Goal: Task Accomplishment & Management: Use online tool/utility

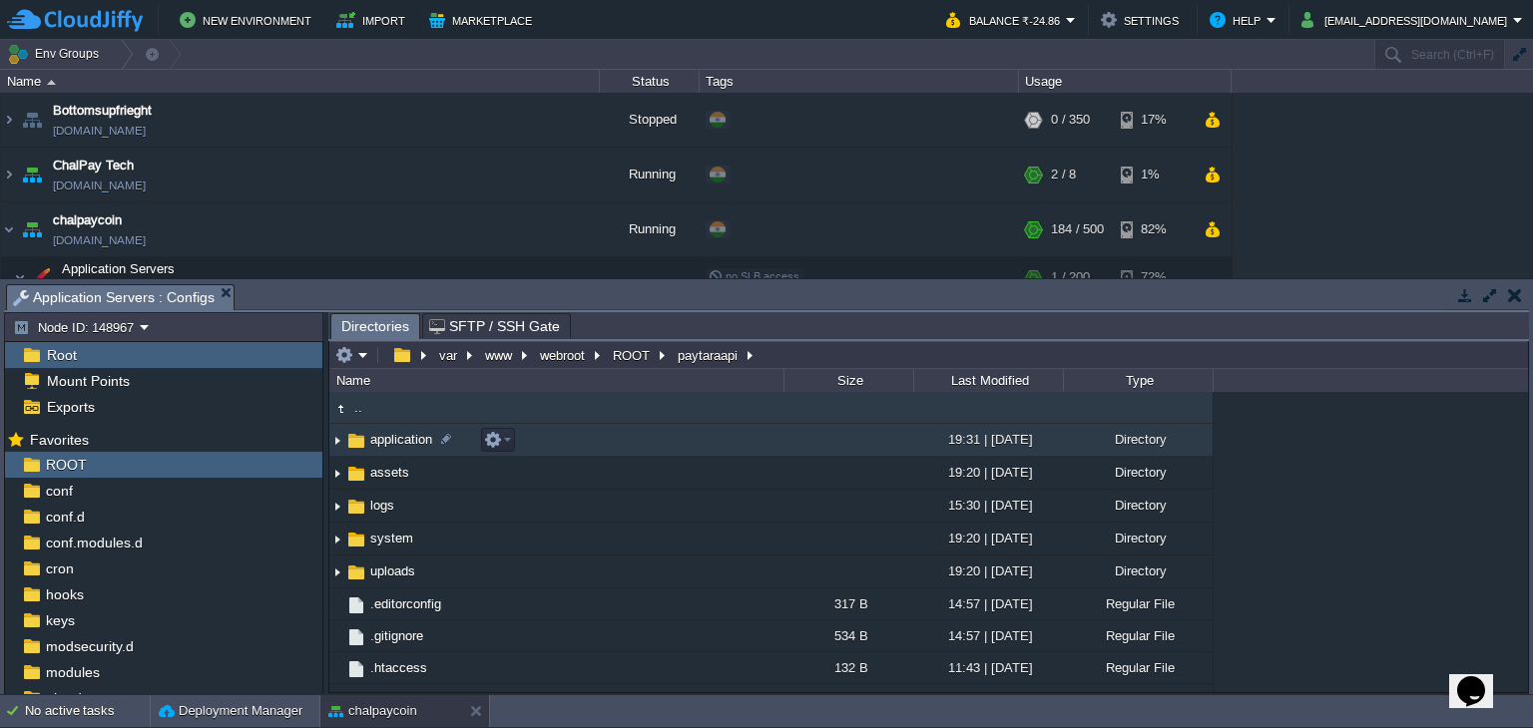
click at [393, 451] on td "application" at bounding box center [556, 440] width 454 height 33
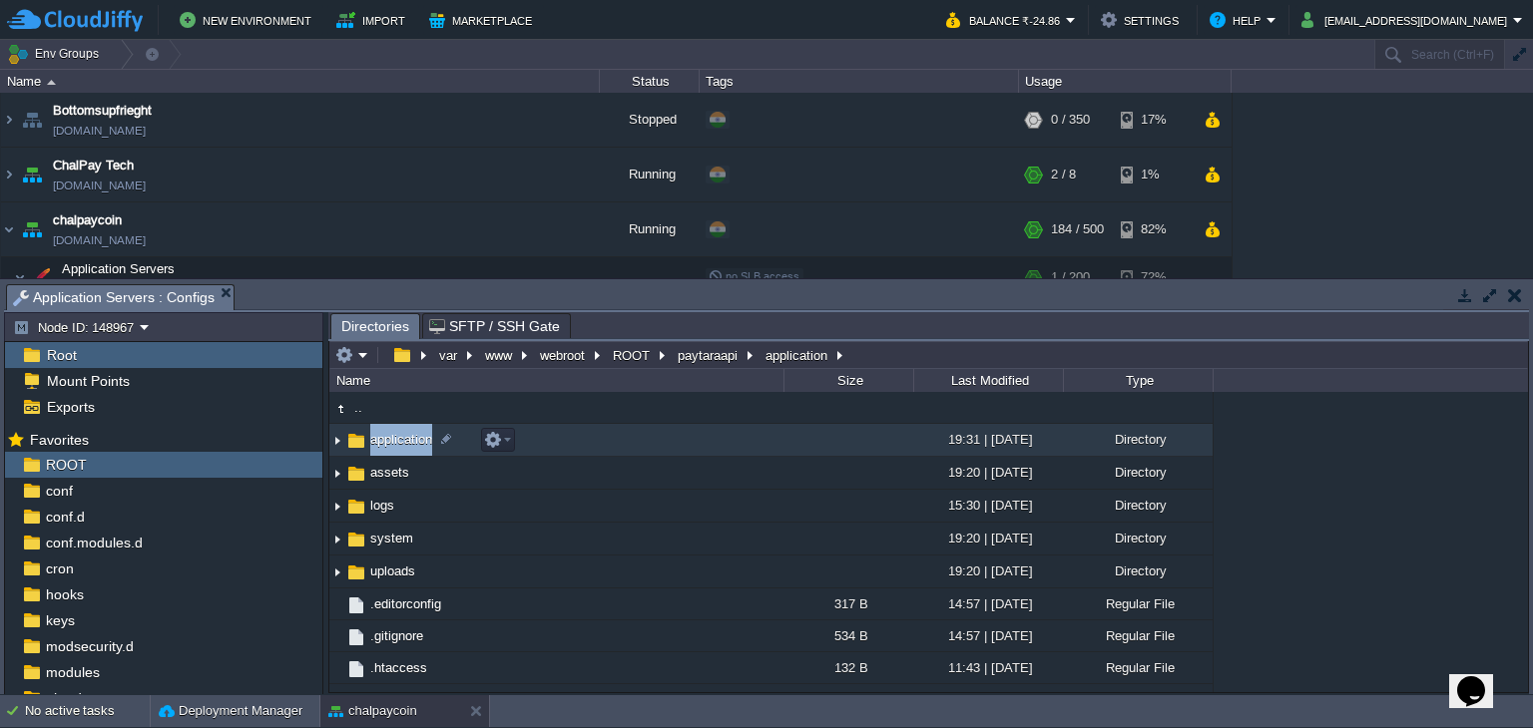
click at [393, 451] on td "application" at bounding box center [556, 440] width 454 height 33
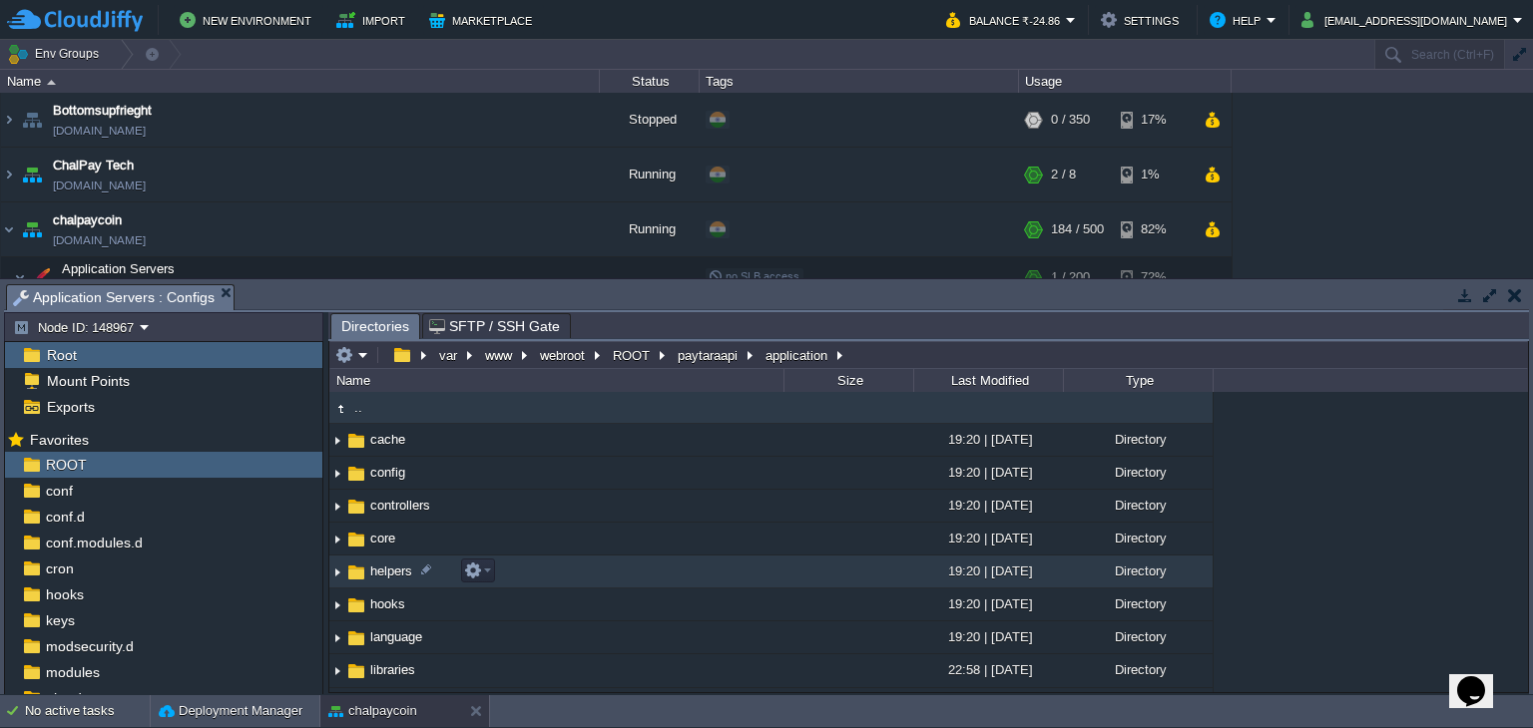
scroll to position [100, 0]
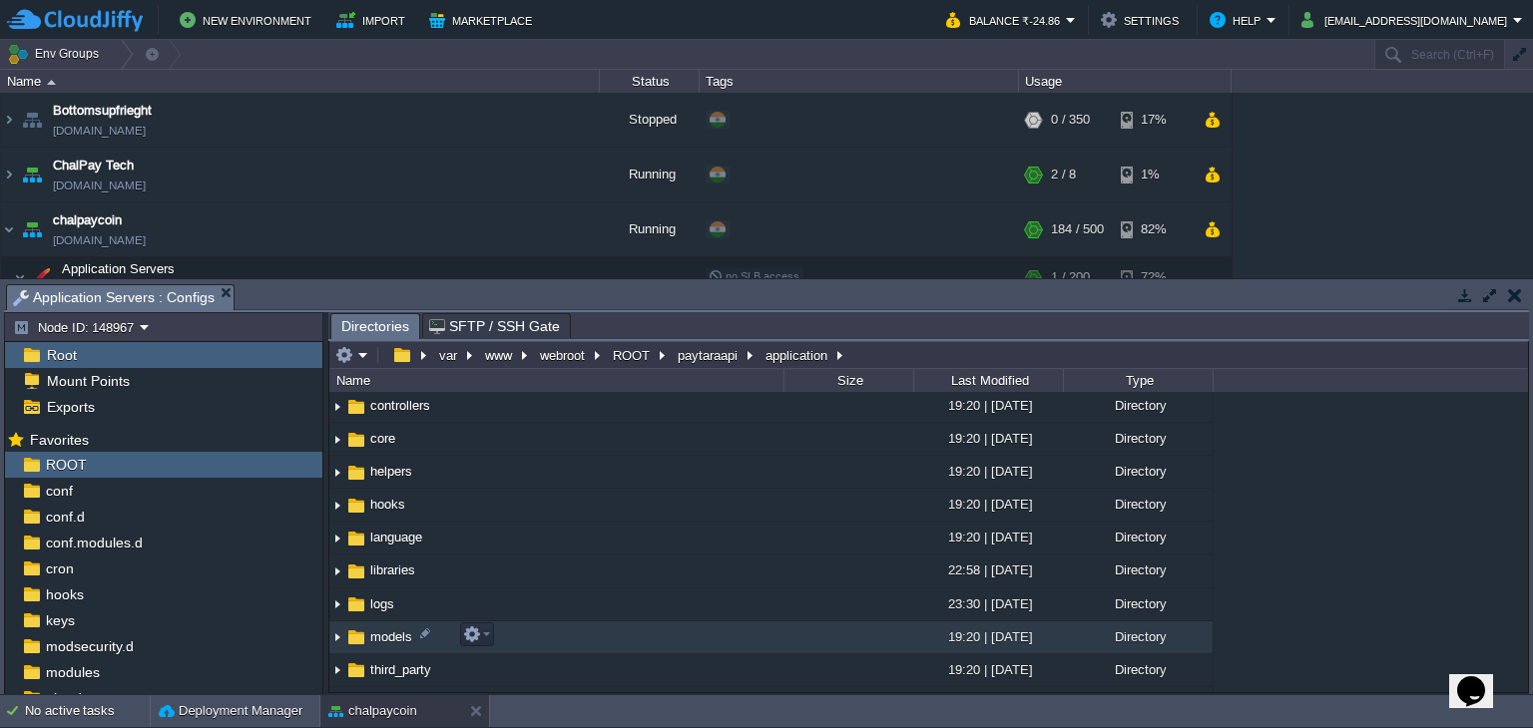
click at [395, 629] on span "models" at bounding box center [391, 637] width 48 height 17
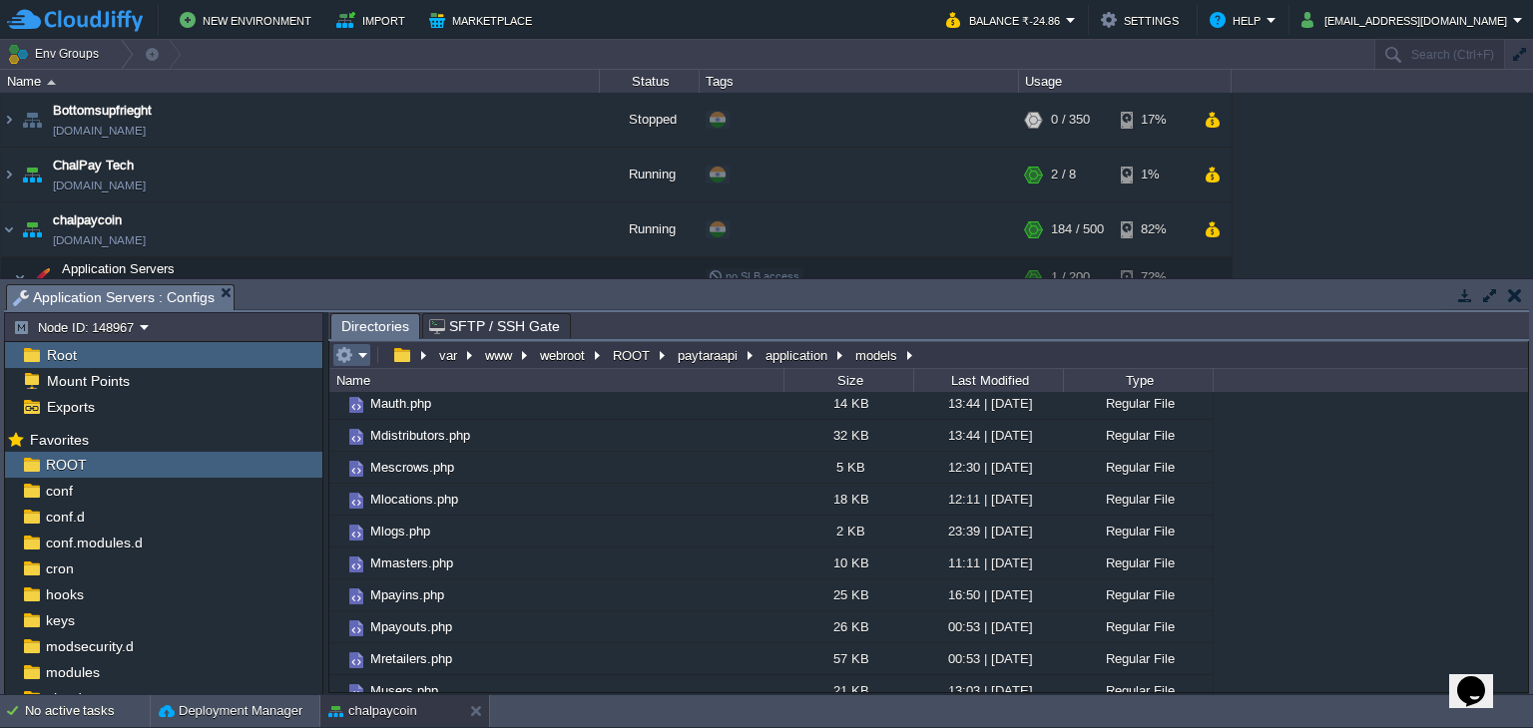
click at [365, 353] on em at bounding box center [351, 355] width 33 height 18
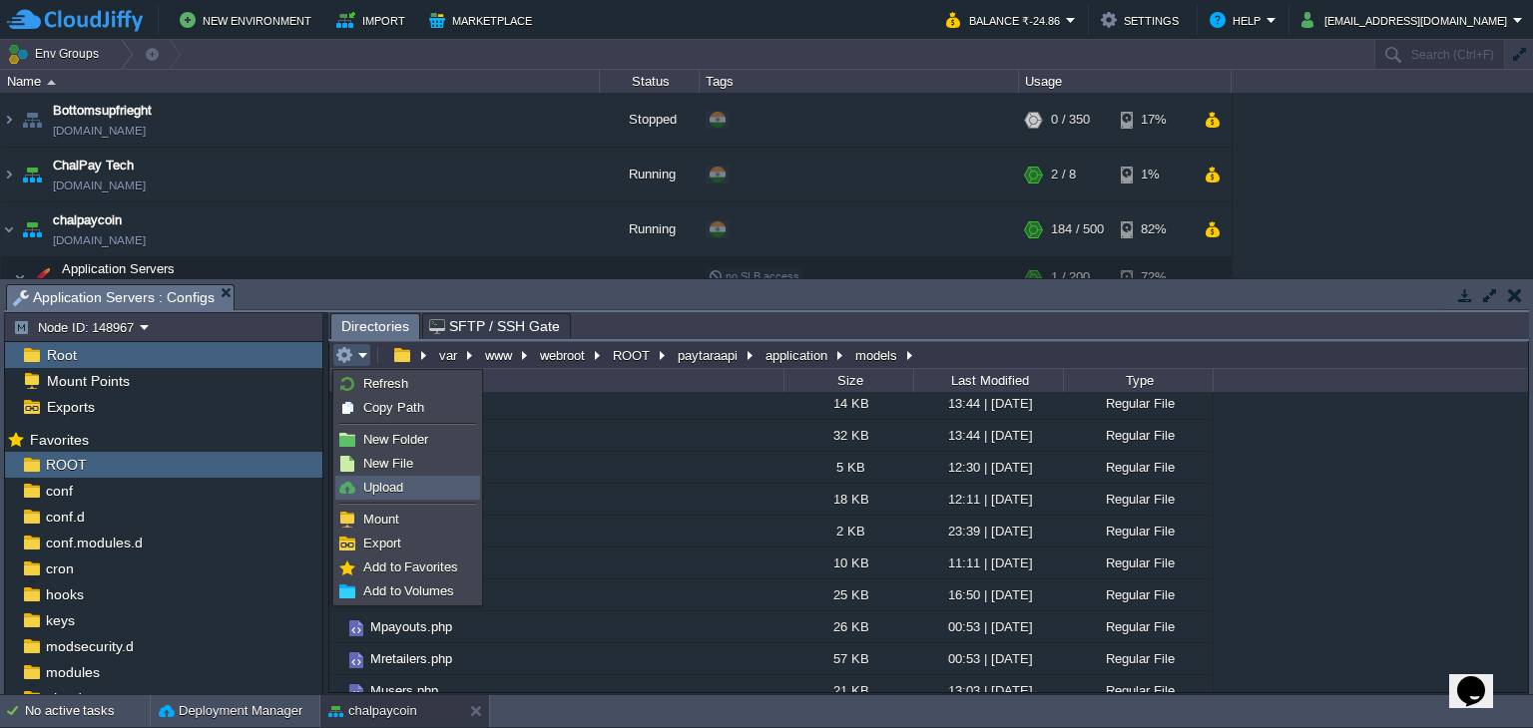
click at [429, 495] on link "Upload" at bounding box center [407, 488] width 143 height 22
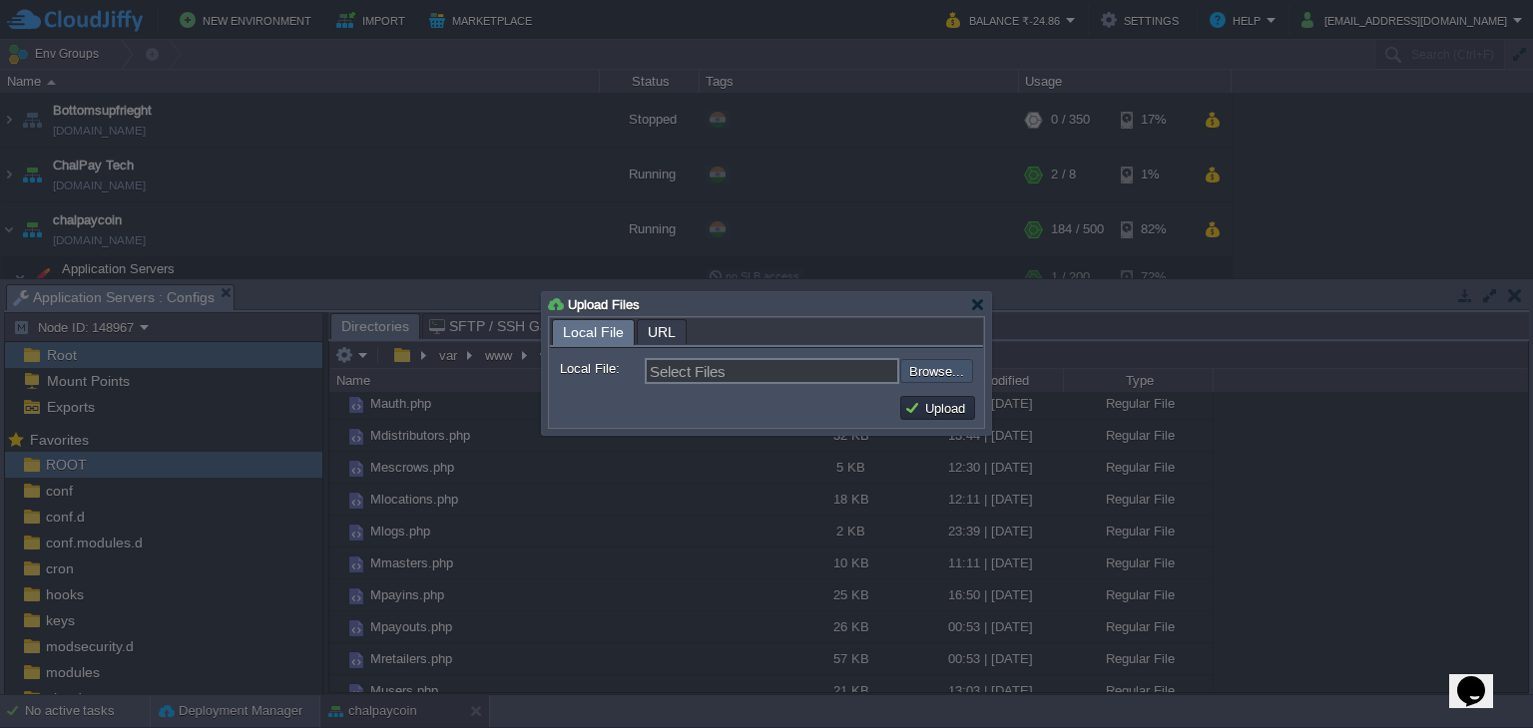
click at [922, 376] on input "file" at bounding box center [847, 371] width 252 height 24
click at [976, 303] on div at bounding box center [977, 304] width 15 height 15
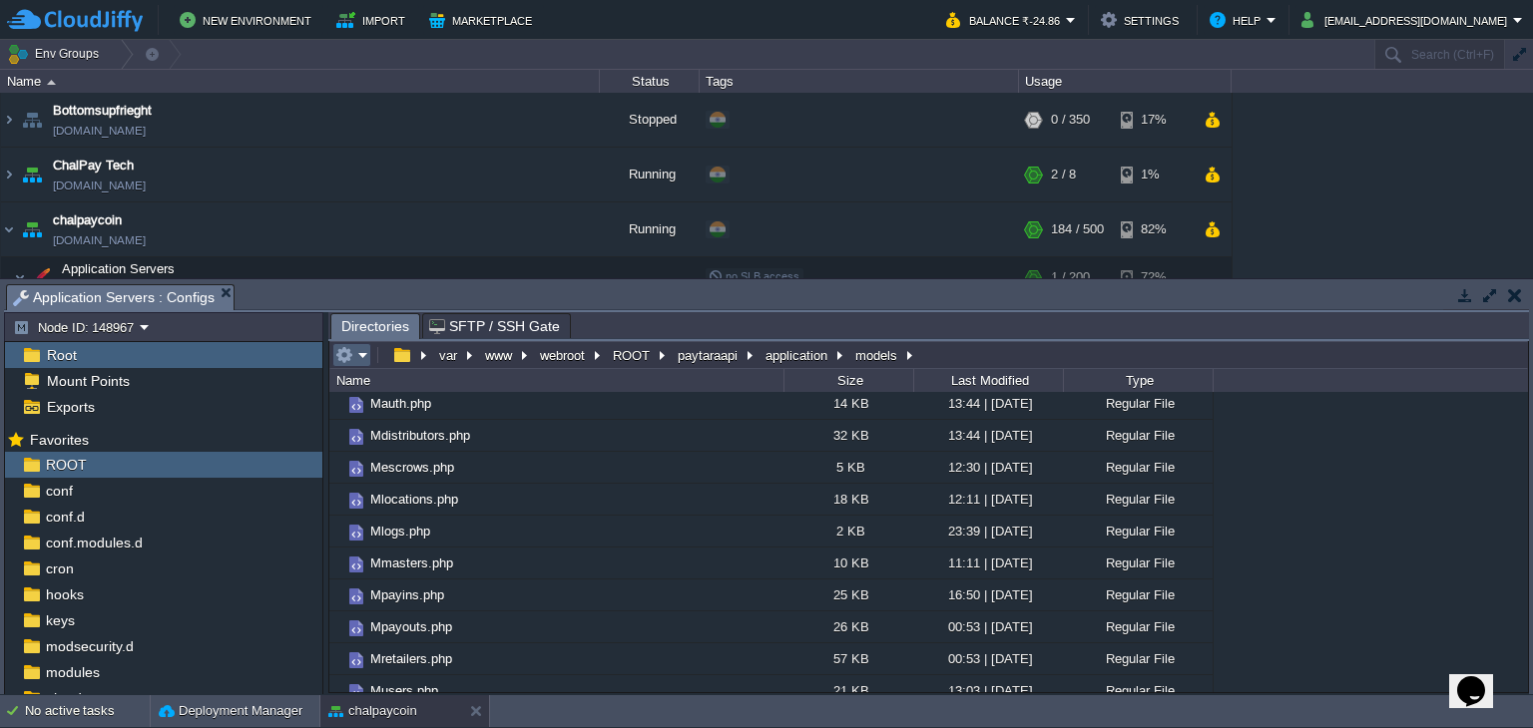
click at [359, 344] on td at bounding box center [351, 355] width 39 height 24
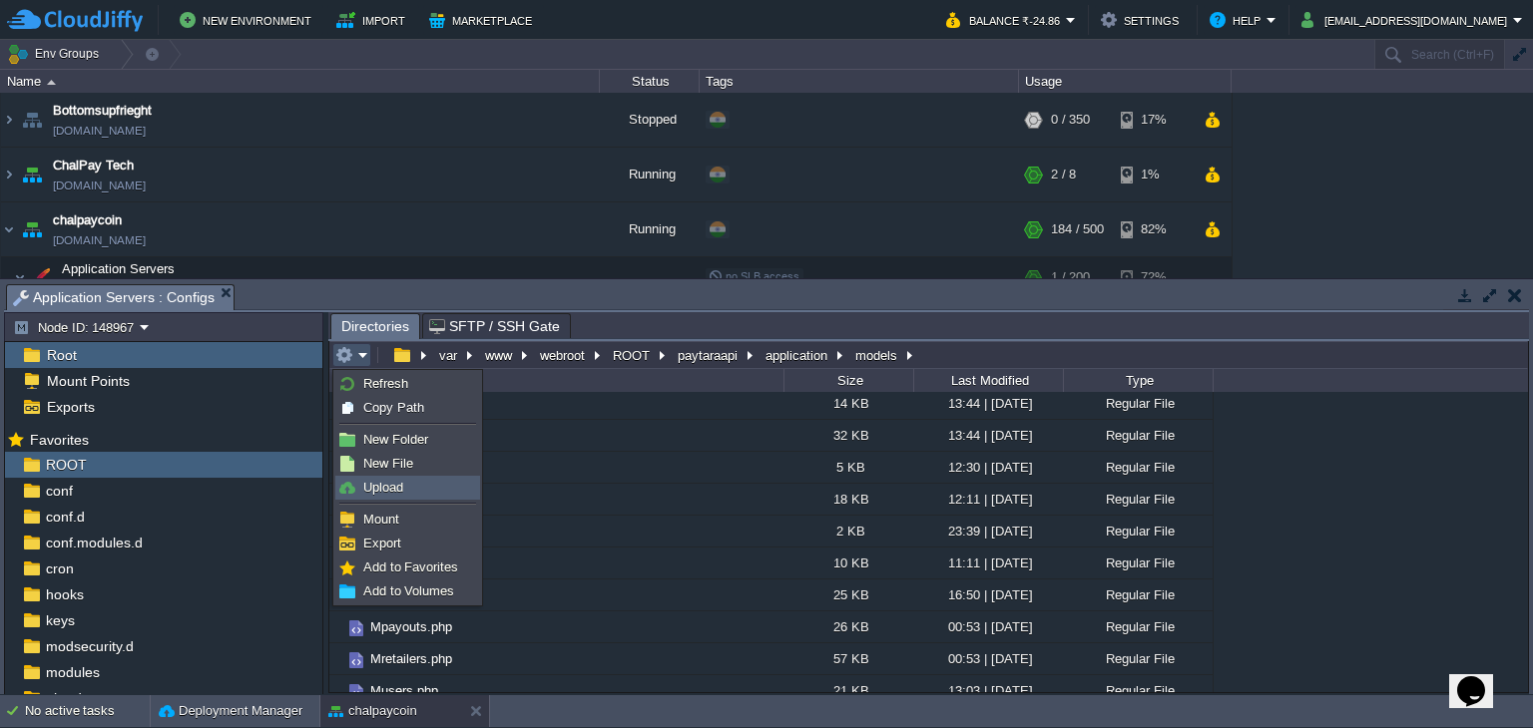
click at [393, 484] on span "Upload" at bounding box center [383, 487] width 40 height 15
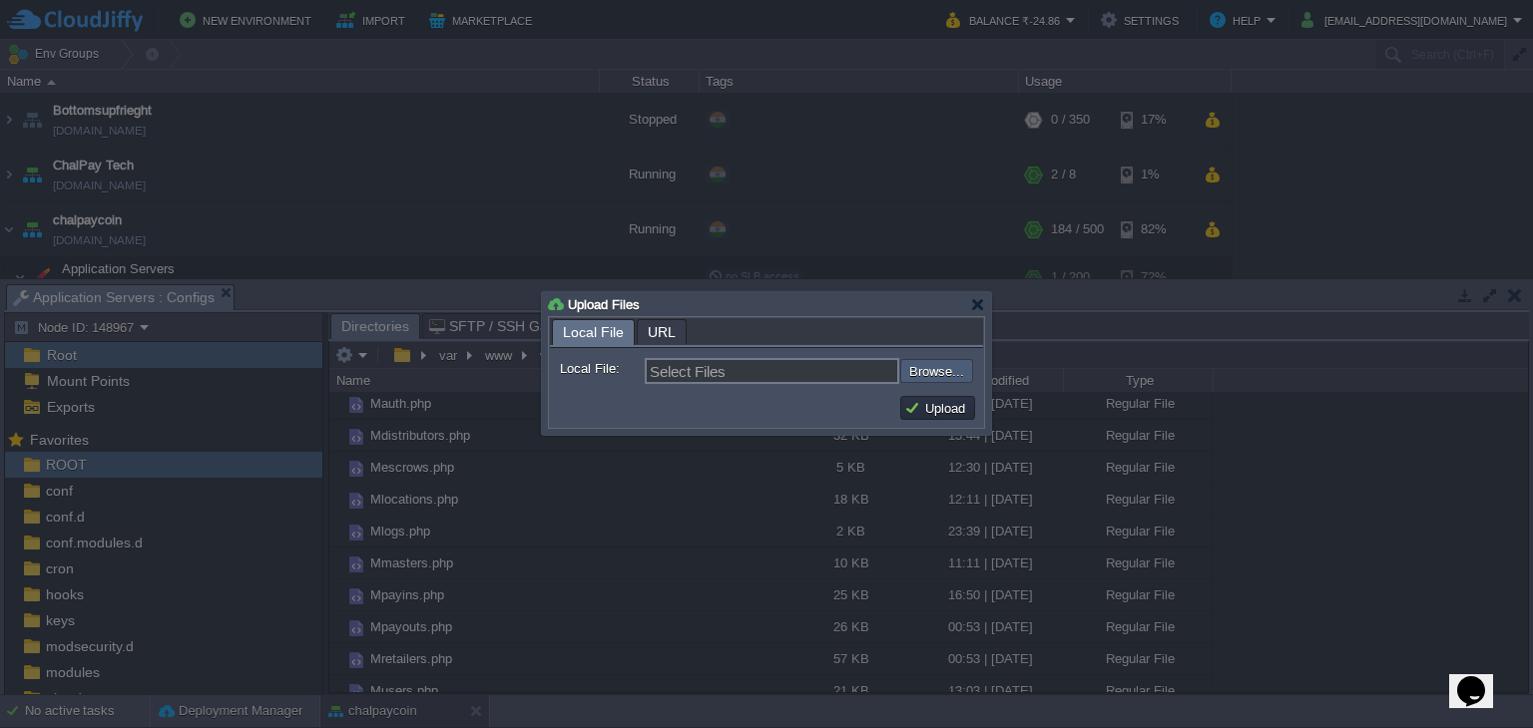
click at [935, 378] on input "file" at bounding box center [847, 371] width 252 height 24
type input "C:\fakepath\Mpayins.php"
type input "Mpayins.php, Mpayouts.php"
click at [936, 413] on button "Upload" at bounding box center [937, 408] width 67 height 18
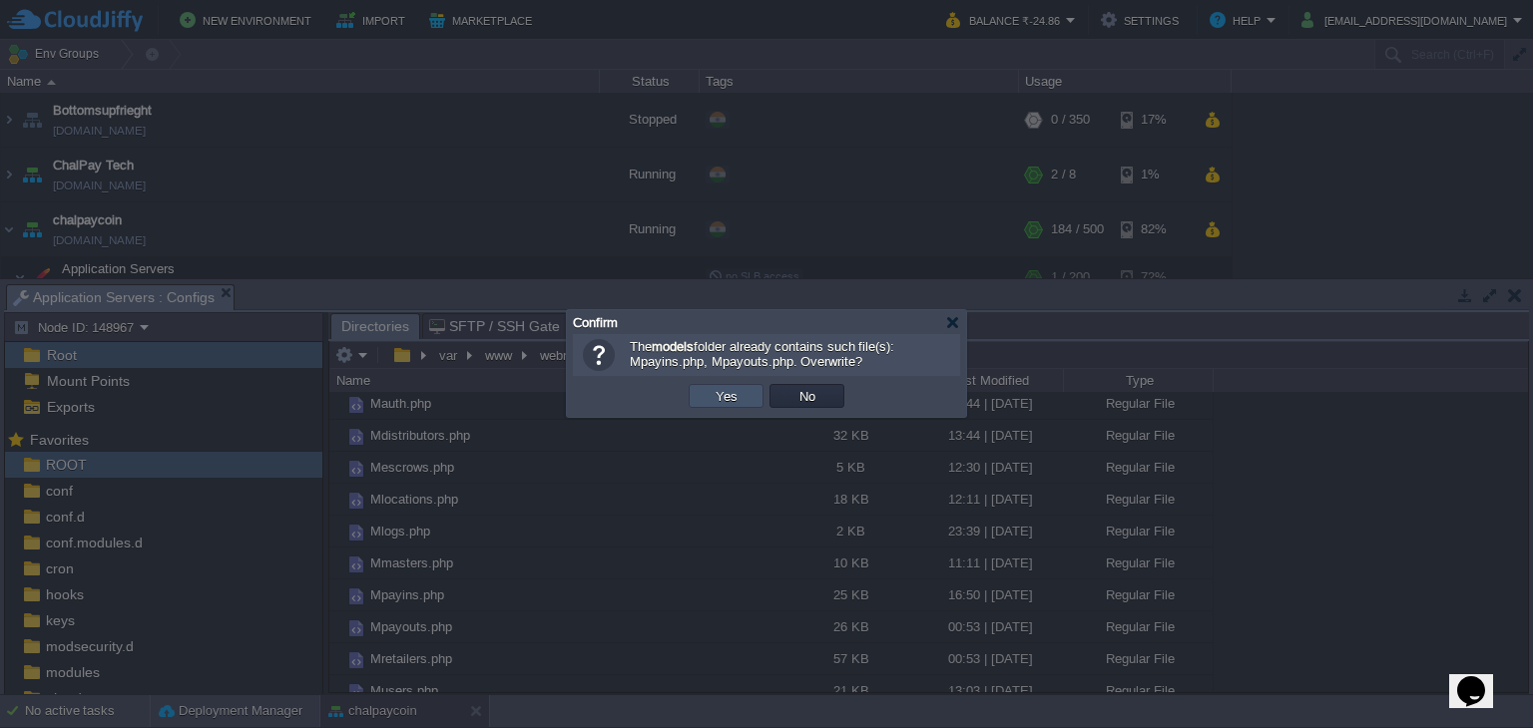
click at [723, 395] on button "Yes" at bounding box center [727, 396] width 34 height 18
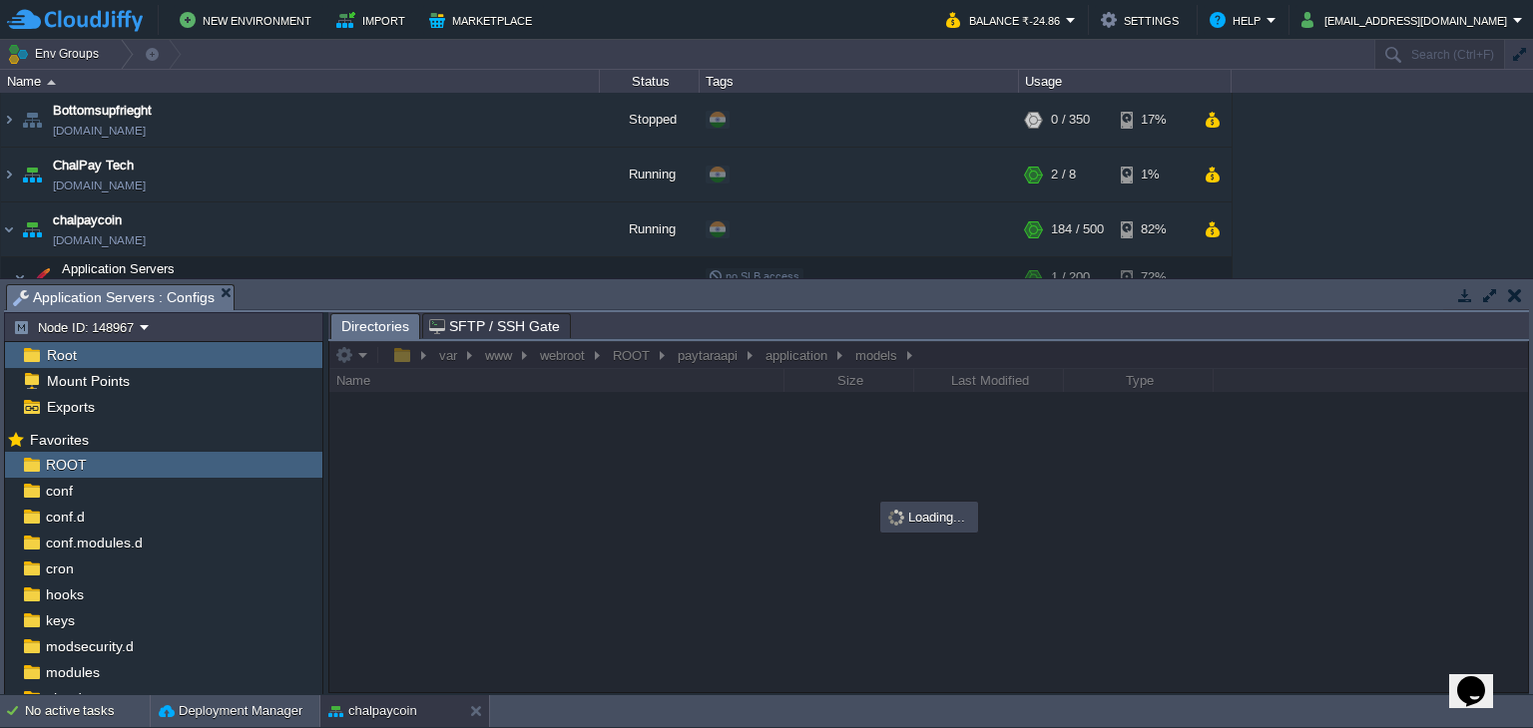
scroll to position [0, 0]
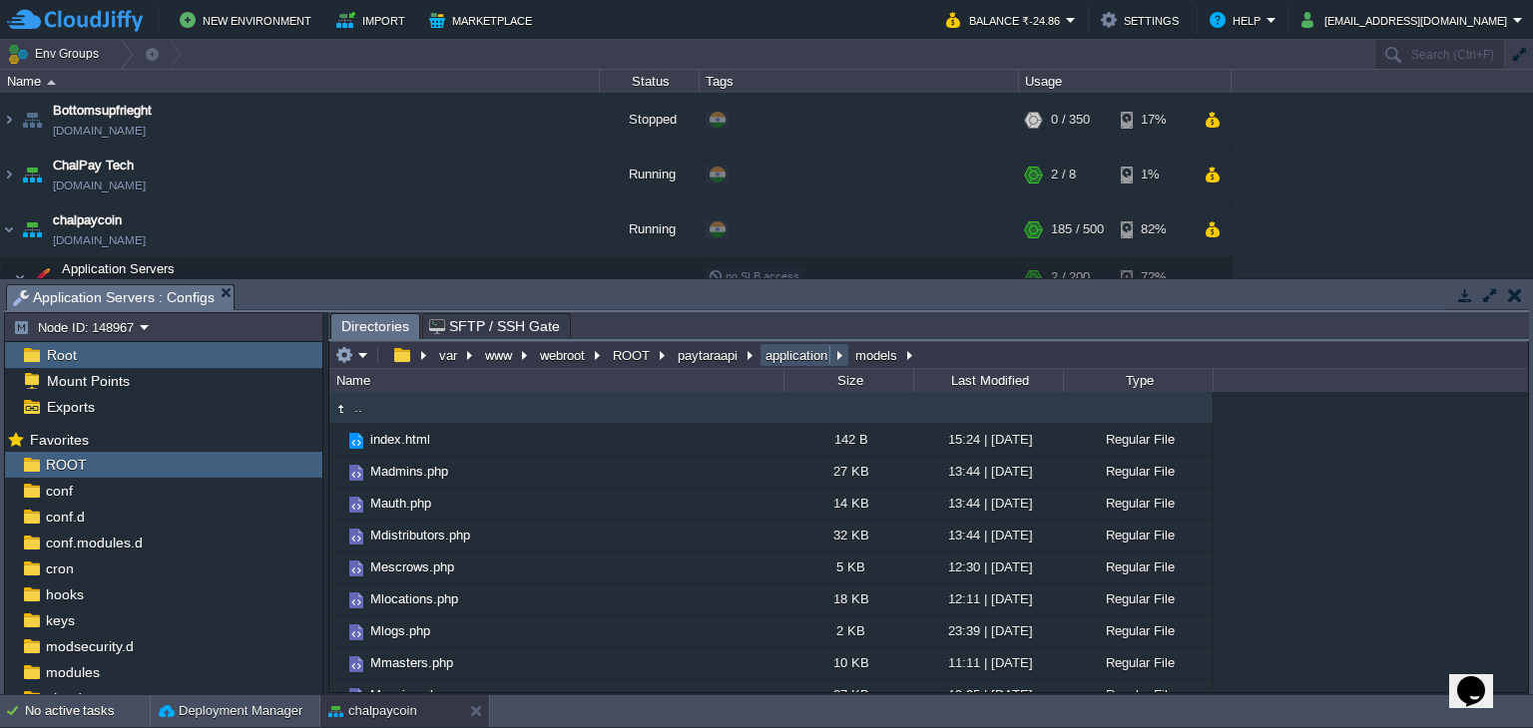
click at [792, 360] on button "application" at bounding box center [797, 355] width 70 height 18
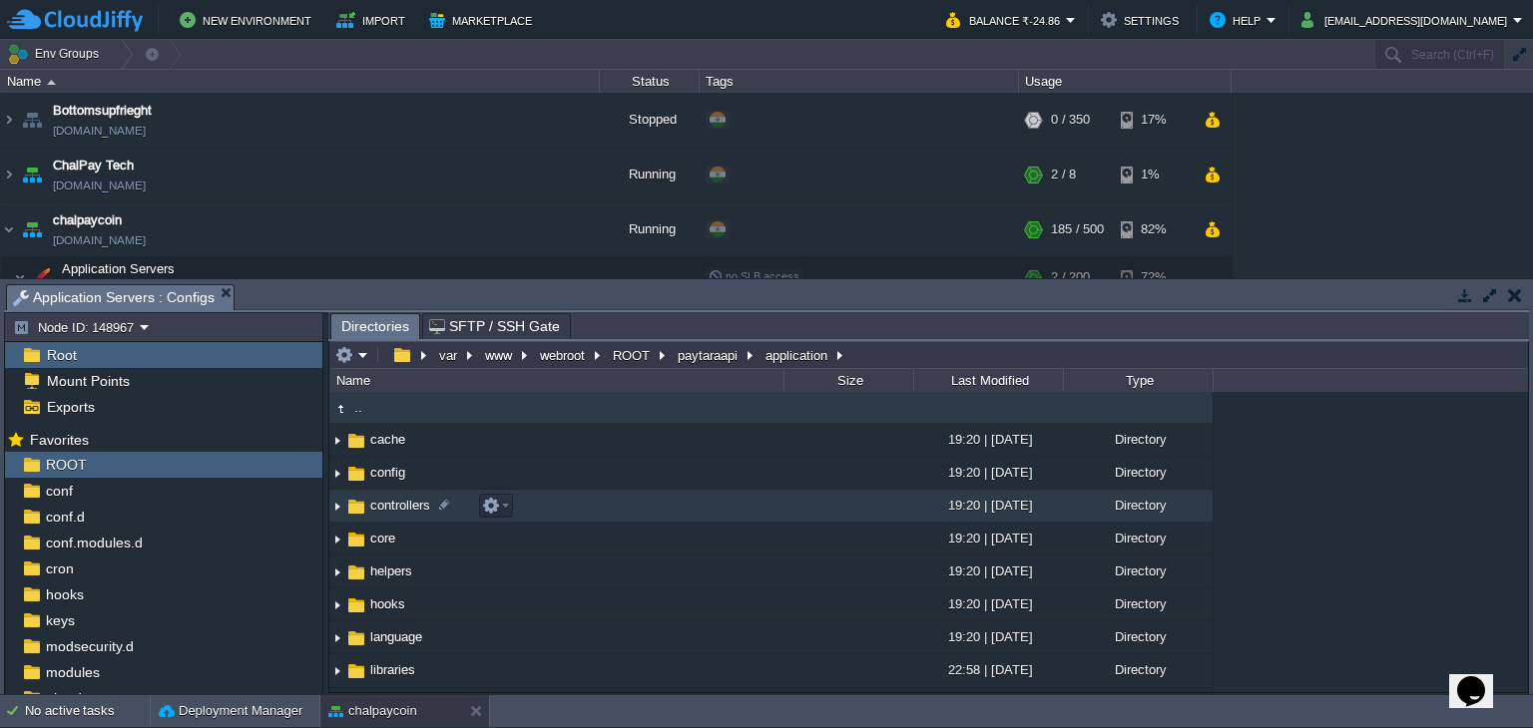
click at [388, 504] on span "controllers" at bounding box center [400, 505] width 66 height 17
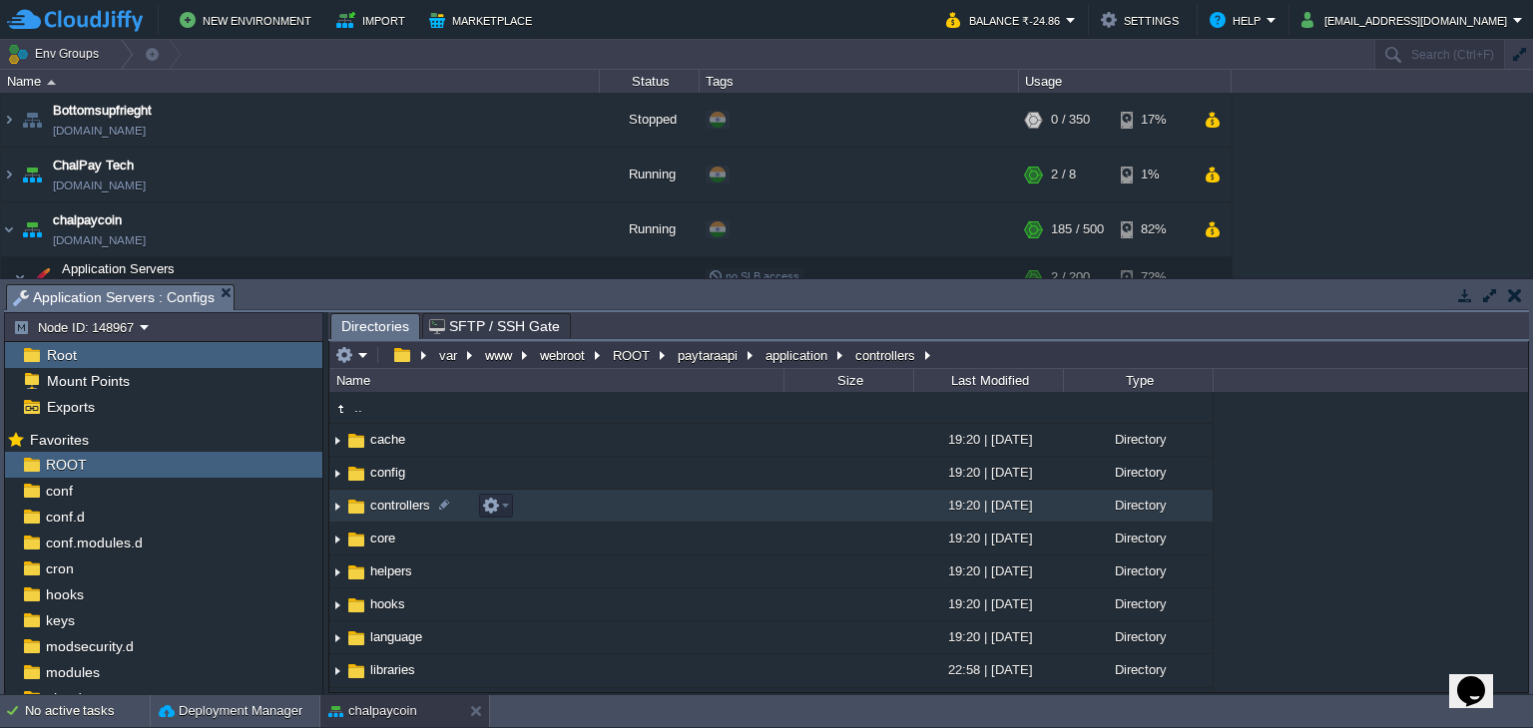
click at [388, 504] on span "controllers" at bounding box center [400, 505] width 66 height 17
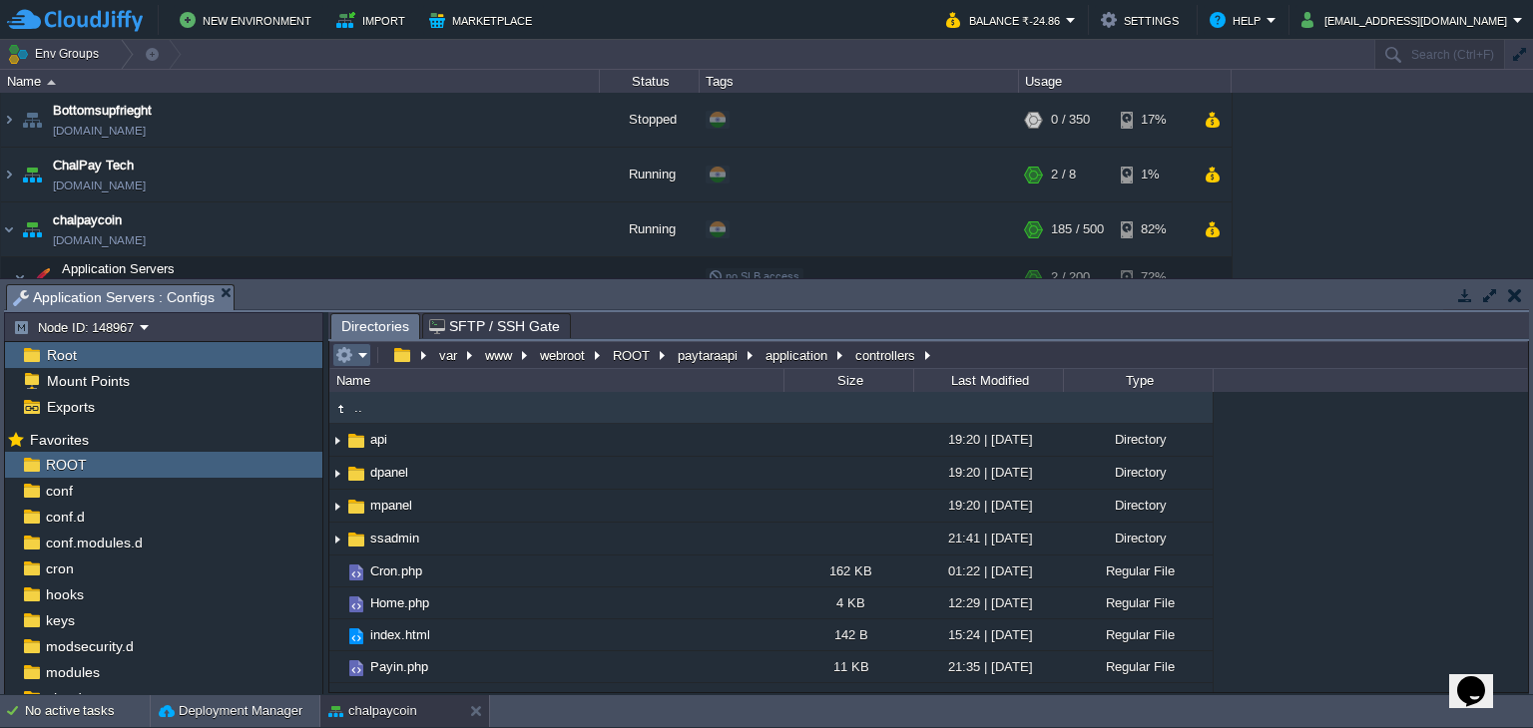
click at [351, 356] on button "button" at bounding box center [344, 355] width 18 height 18
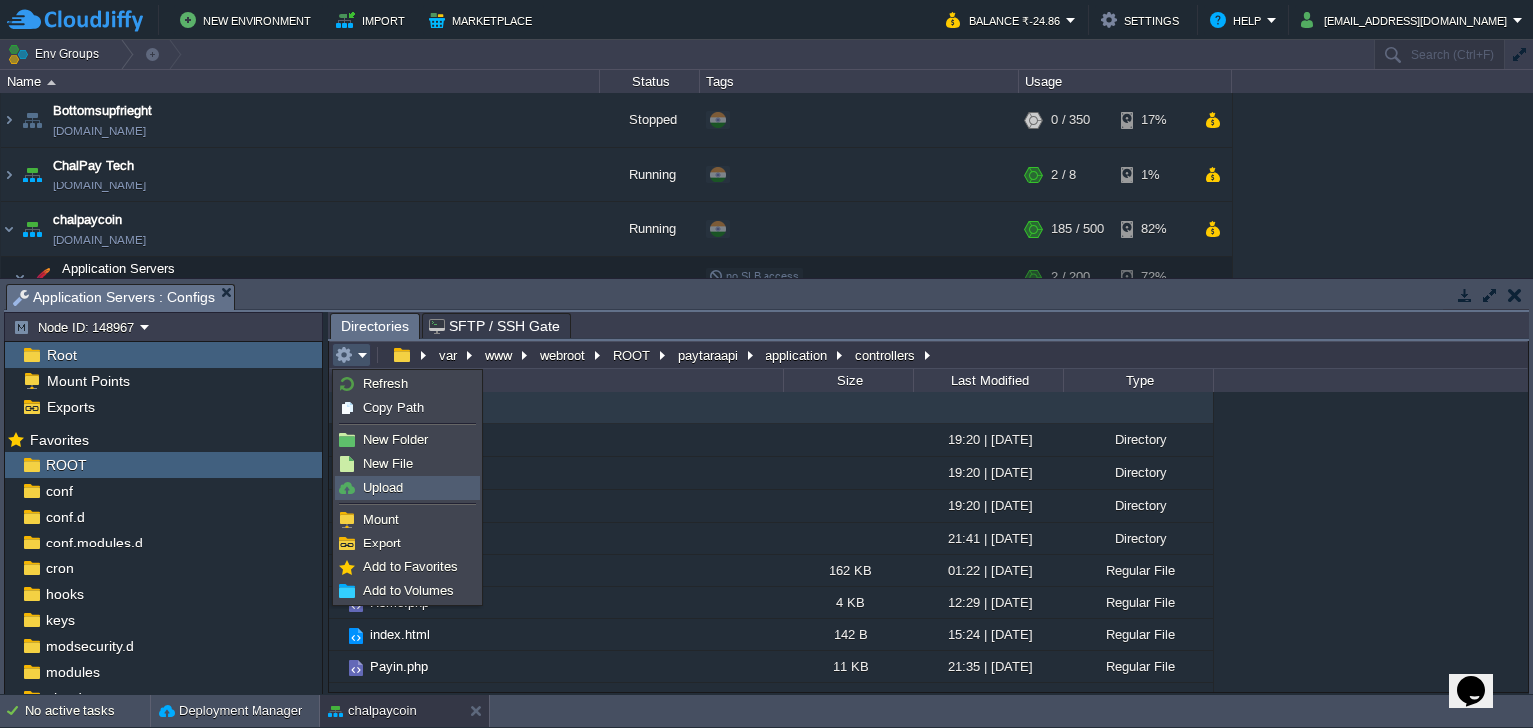
click at [407, 487] on link "Upload" at bounding box center [407, 488] width 143 height 22
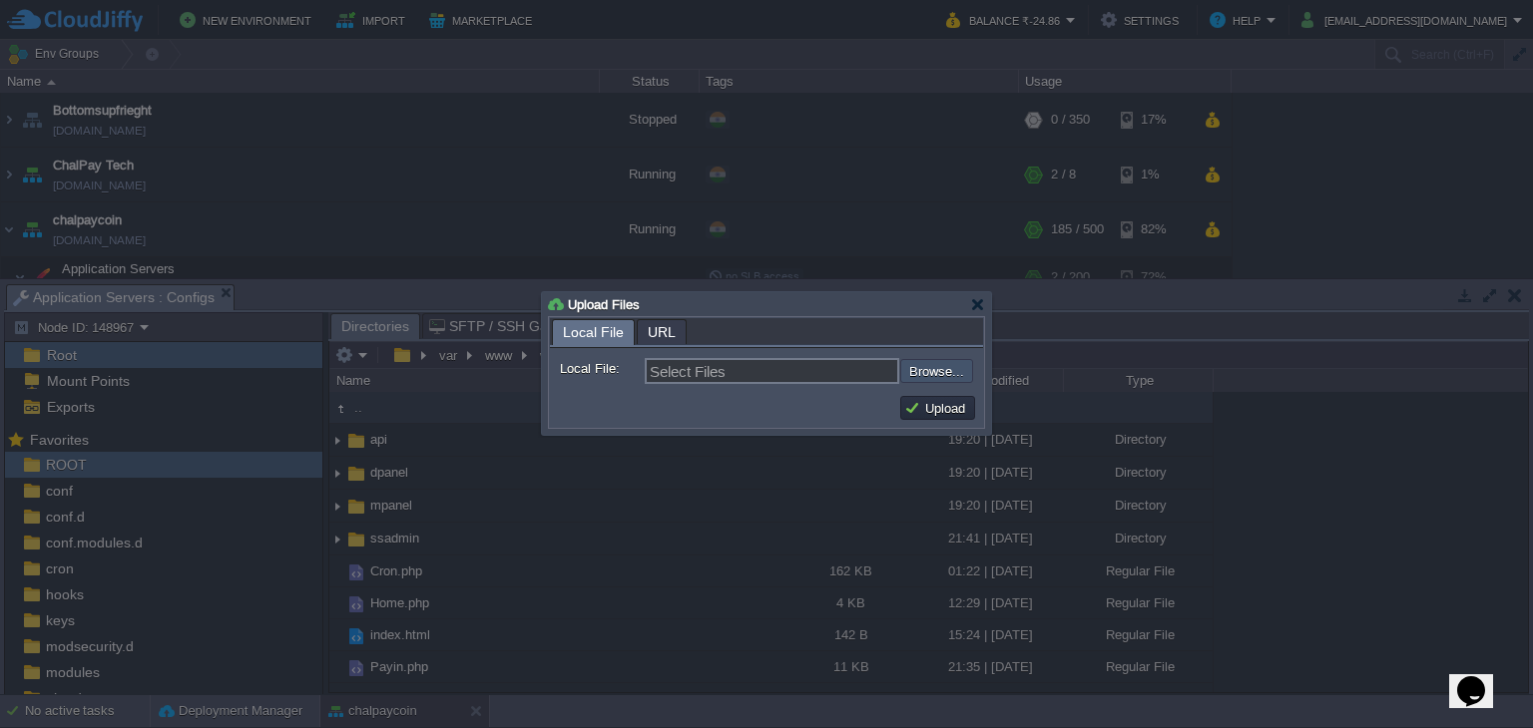
click at [941, 372] on input "file" at bounding box center [847, 371] width 252 height 24
type input "C:\fakepath\Cron.php"
type input "Cron.php"
click at [924, 409] on button "Upload" at bounding box center [937, 408] width 67 height 18
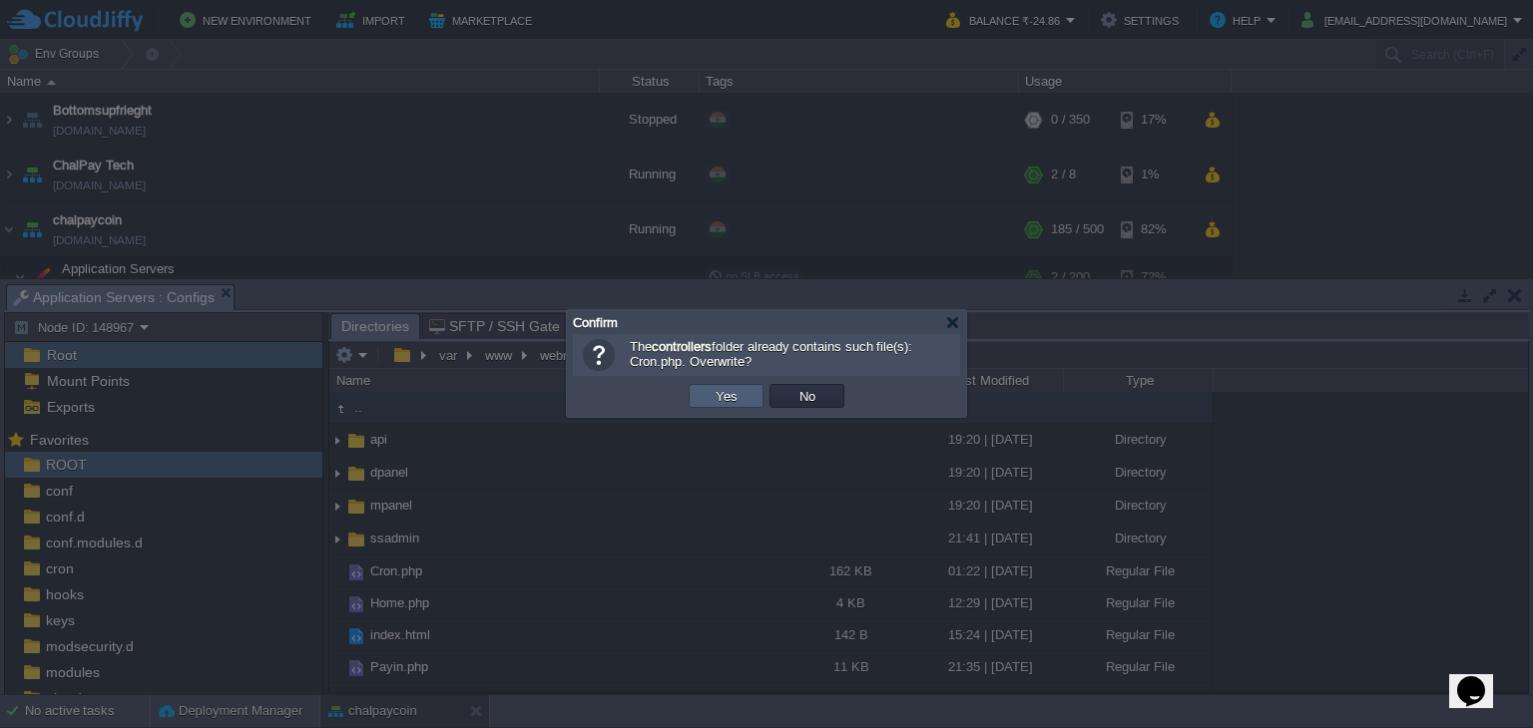
click at [703, 387] on td "Yes" at bounding box center [726, 396] width 75 height 24
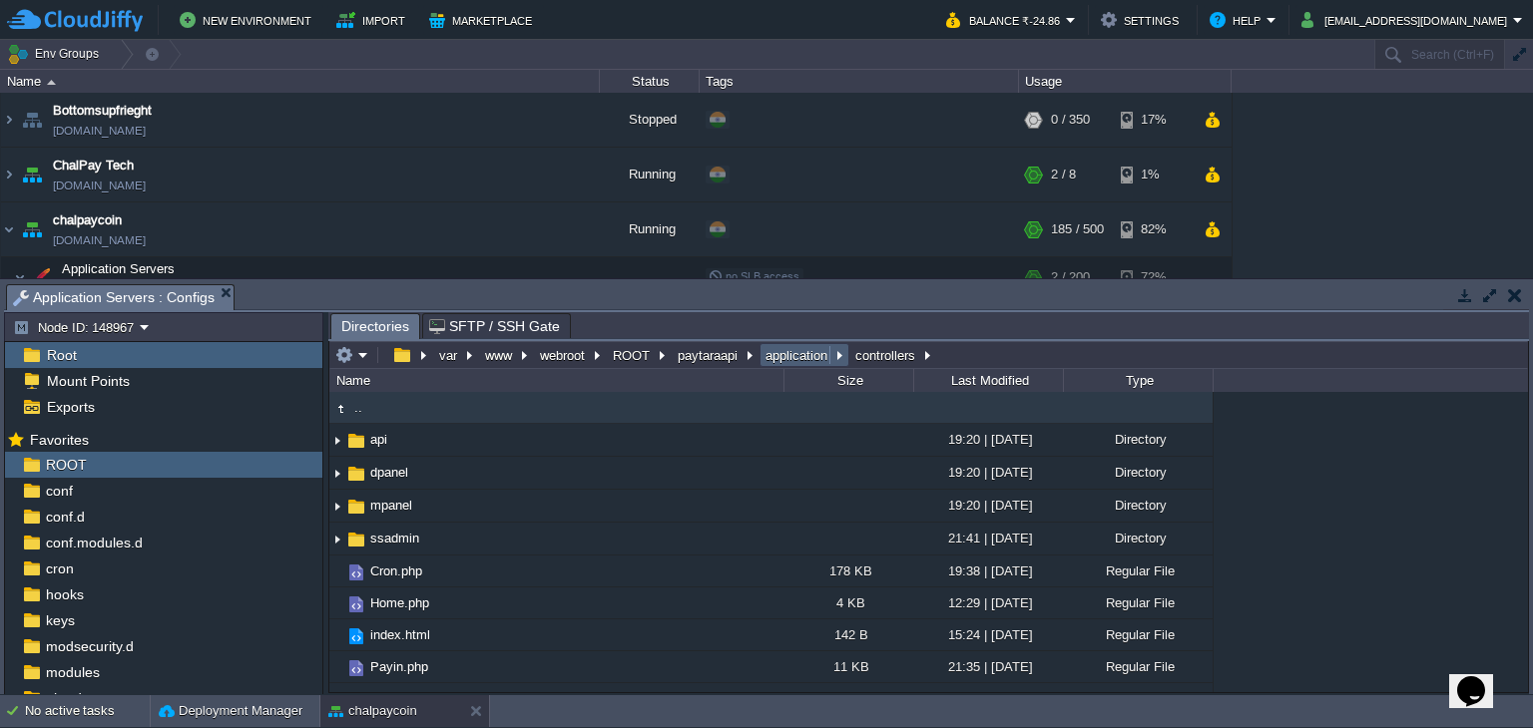
click at [790, 361] on button "application" at bounding box center [797, 355] width 70 height 18
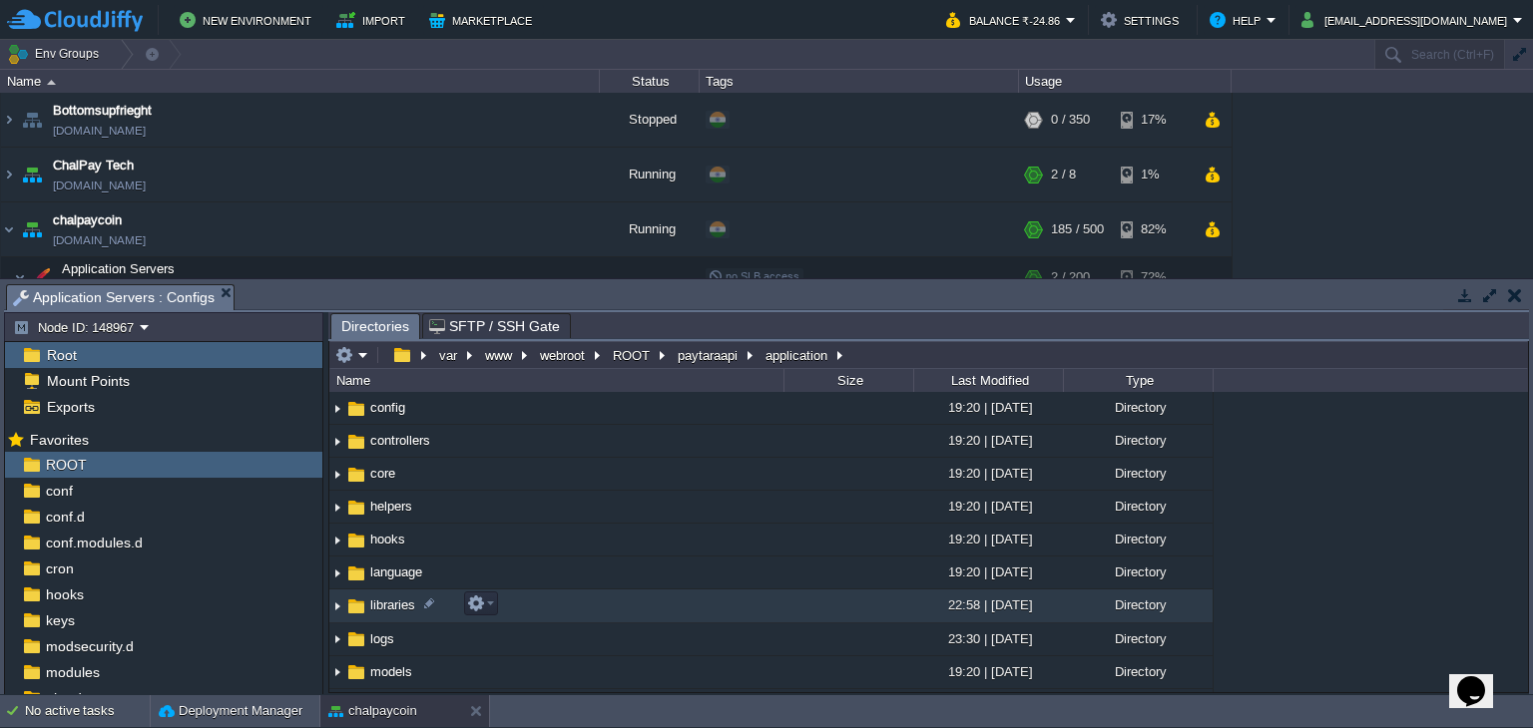
scroll to position [100, 0]
click at [387, 604] on span "logs" at bounding box center [382, 604] width 30 height 17
click at [387, 603] on span "logs" at bounding box center [382, 604] width 30 height 17
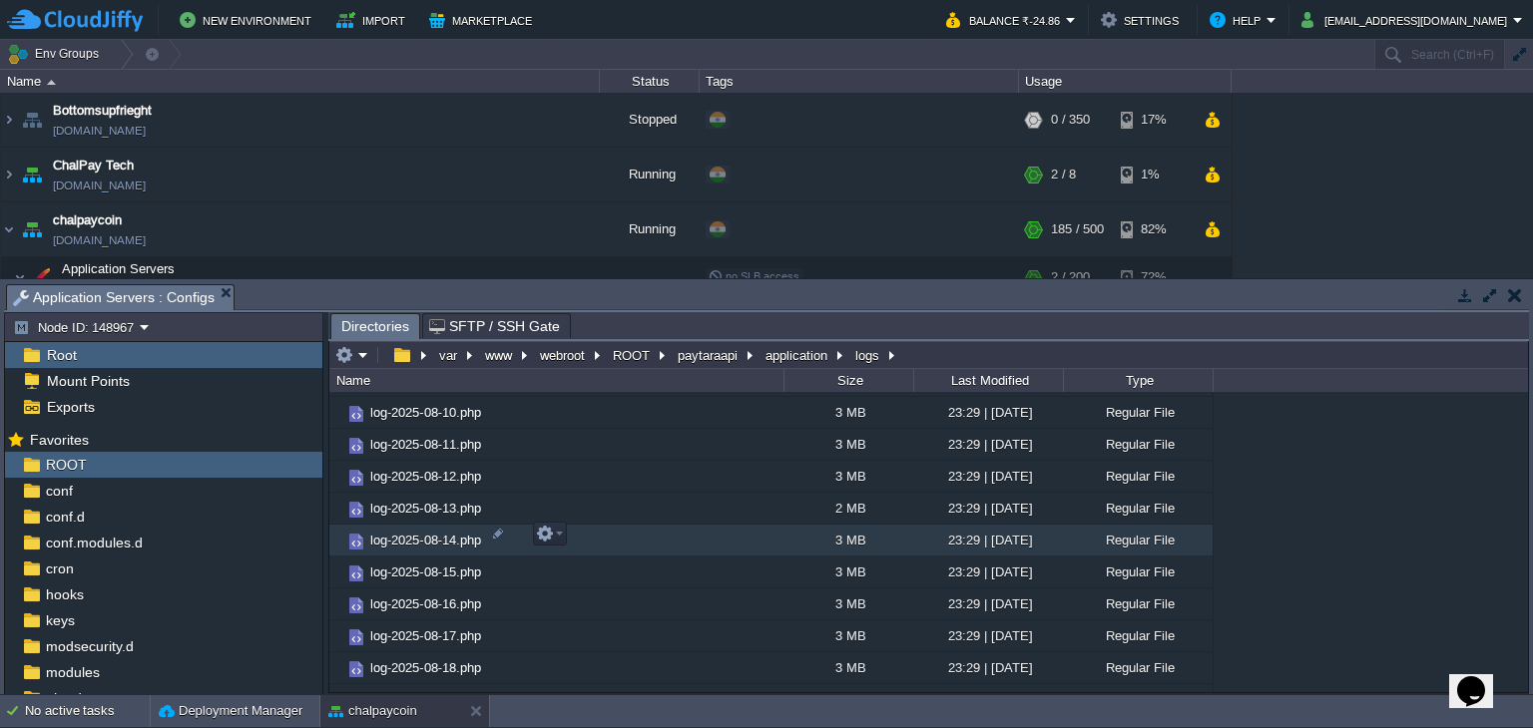
scroll to position [841, 0]
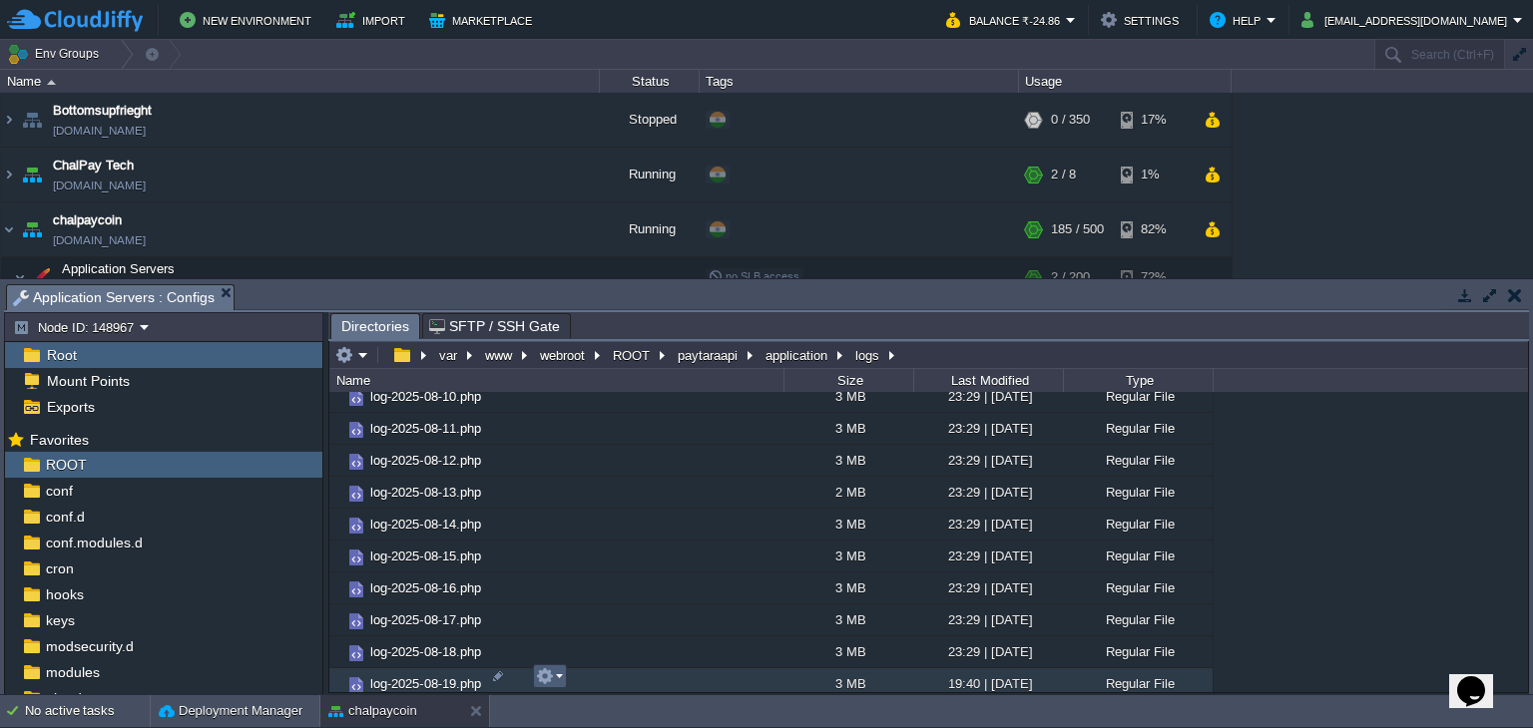
click at [537, 682] on button "button" at bounding box center [545, 677] width 18 height 18
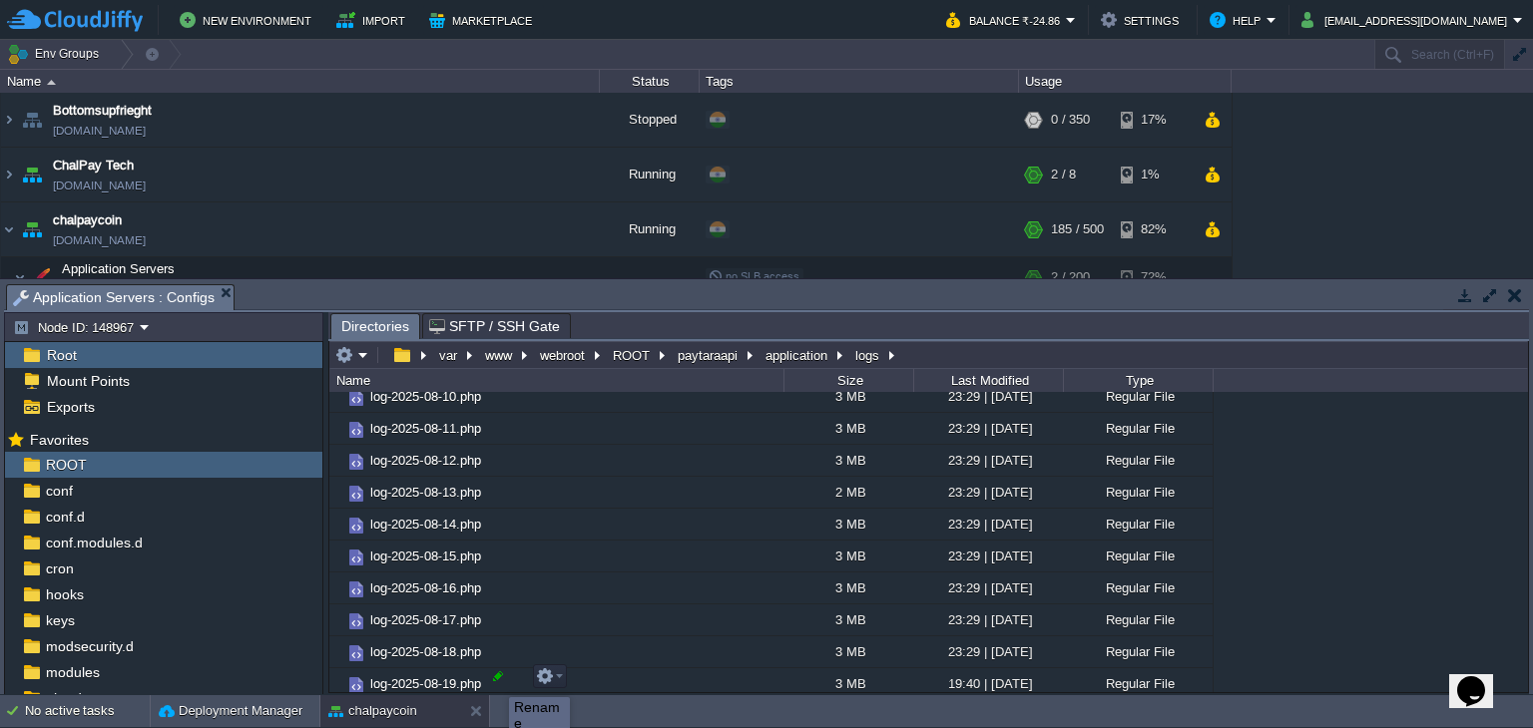
click at [494, 680] on div at bounding box center [498, 677] width 18 height 18
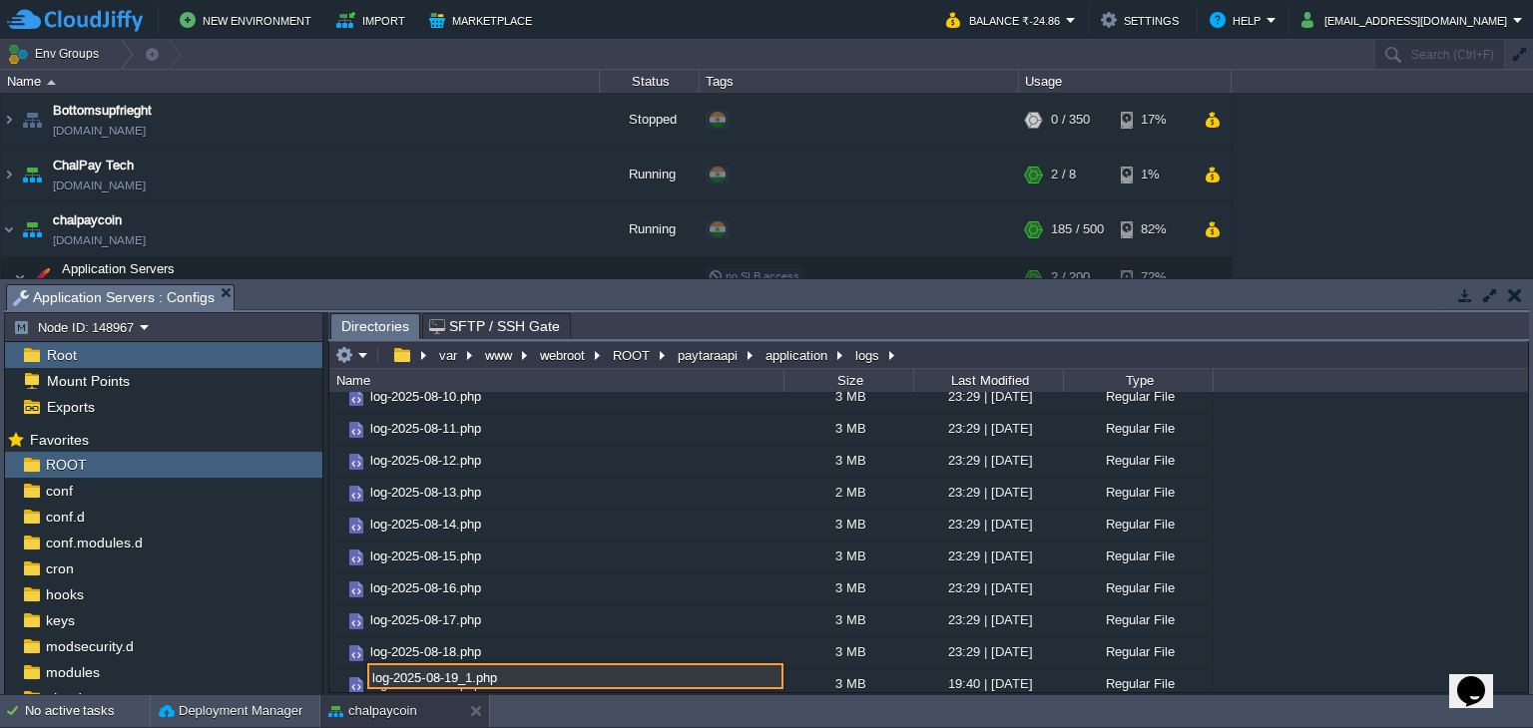
type input "log-2025-08-19_1.php"
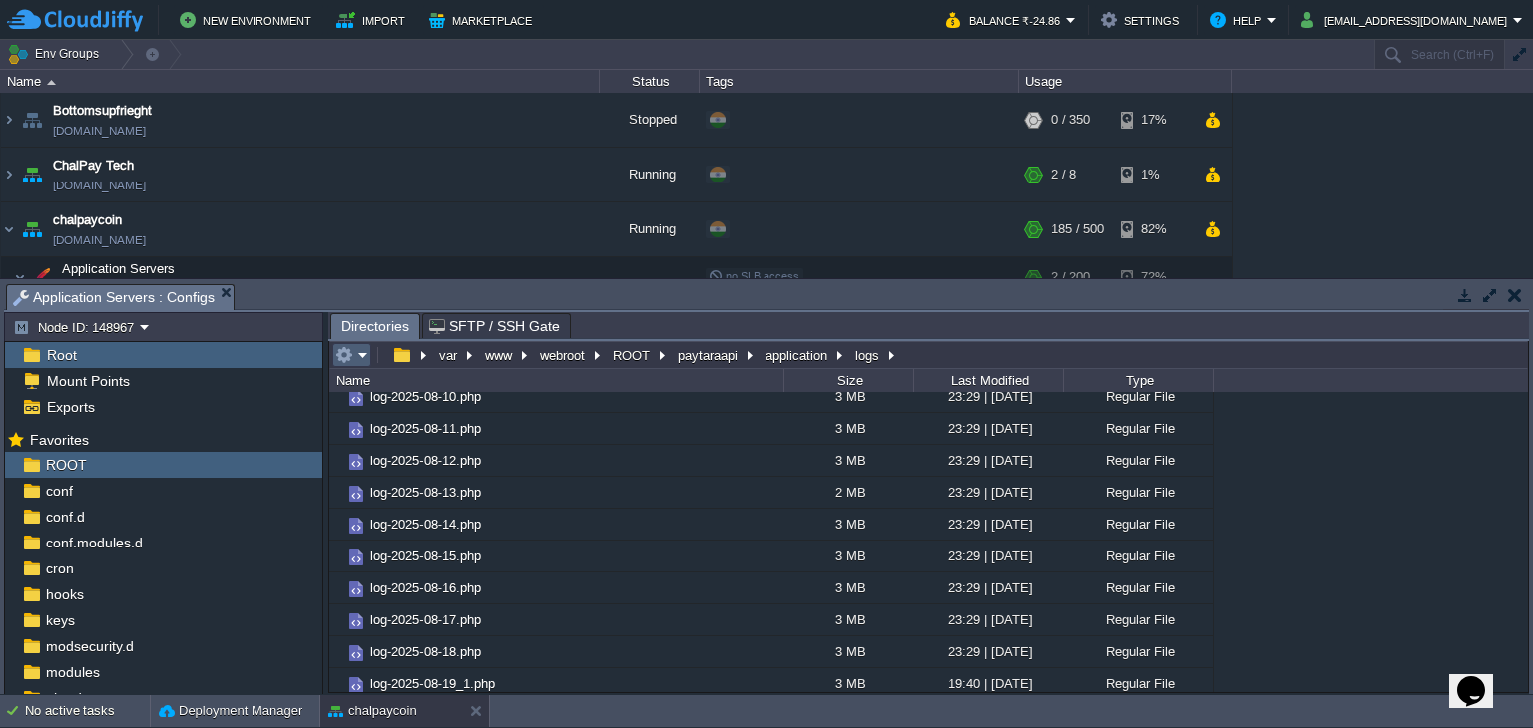
click at [360, 354] on em at bounding box center [351, 355] width 33 height 18
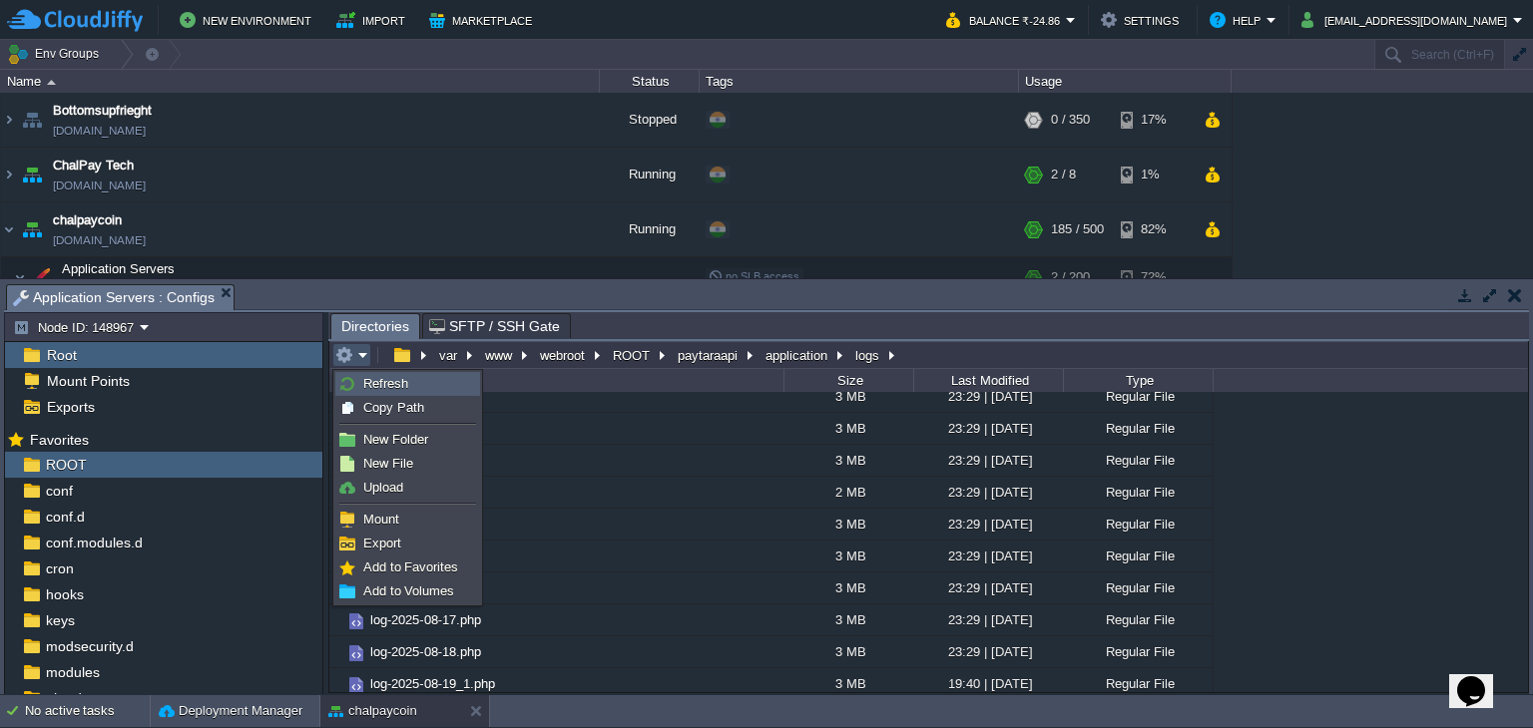
click at [373, 388] on span "Refresh" at bounding box center [385, 383] width 45 height 15
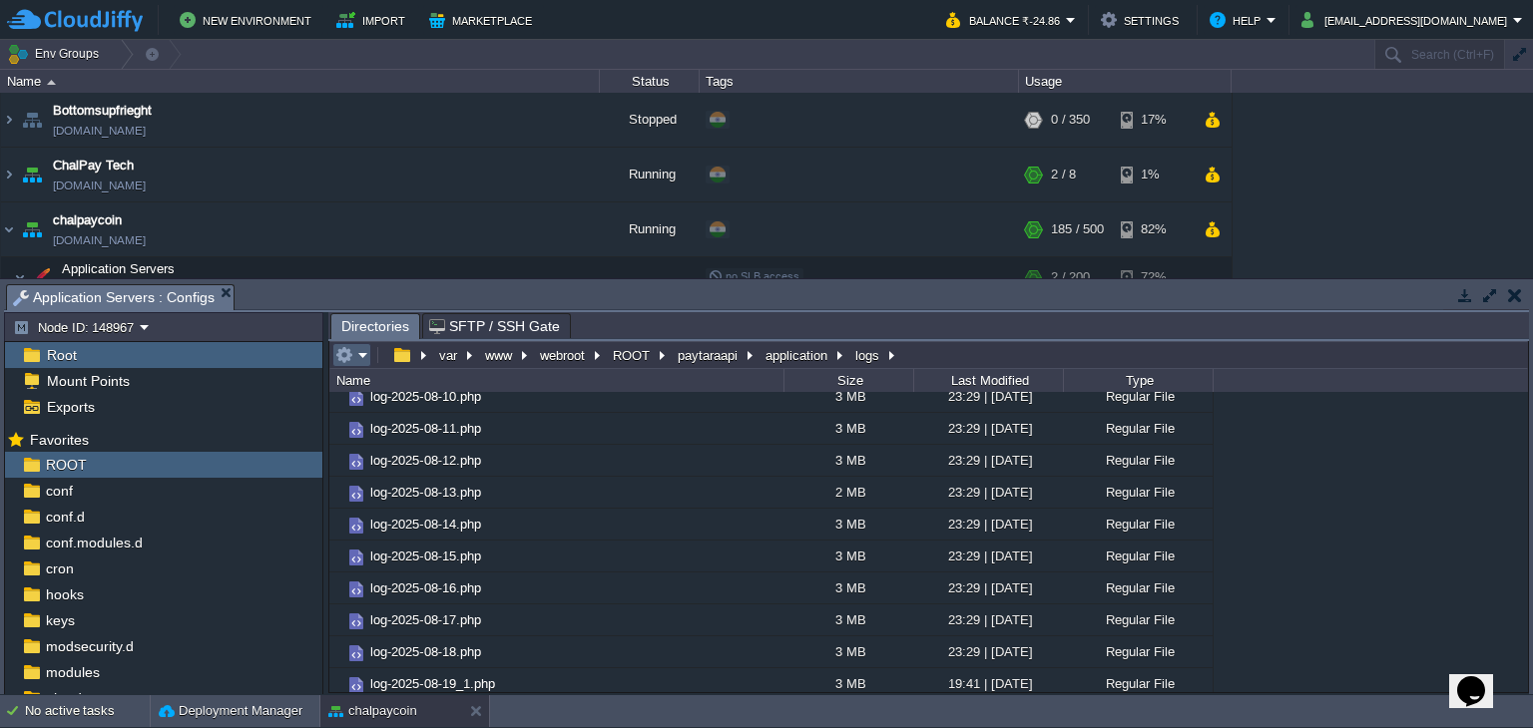
click at [362, 355] on em at bounding box center [351, 355] width 33 height 18
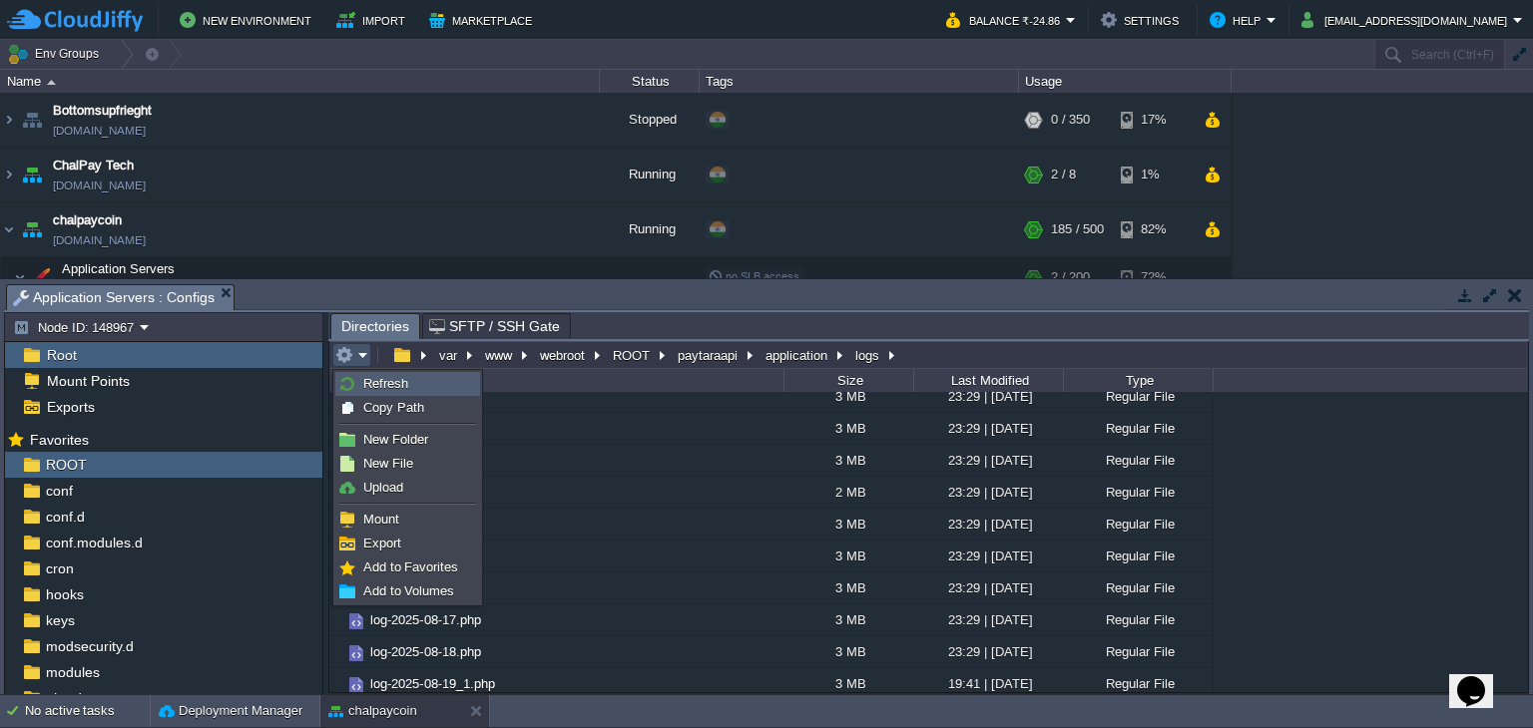
click at [367, 373] on link "Refresh" at bounding box center [407, 384] width 143 height 22
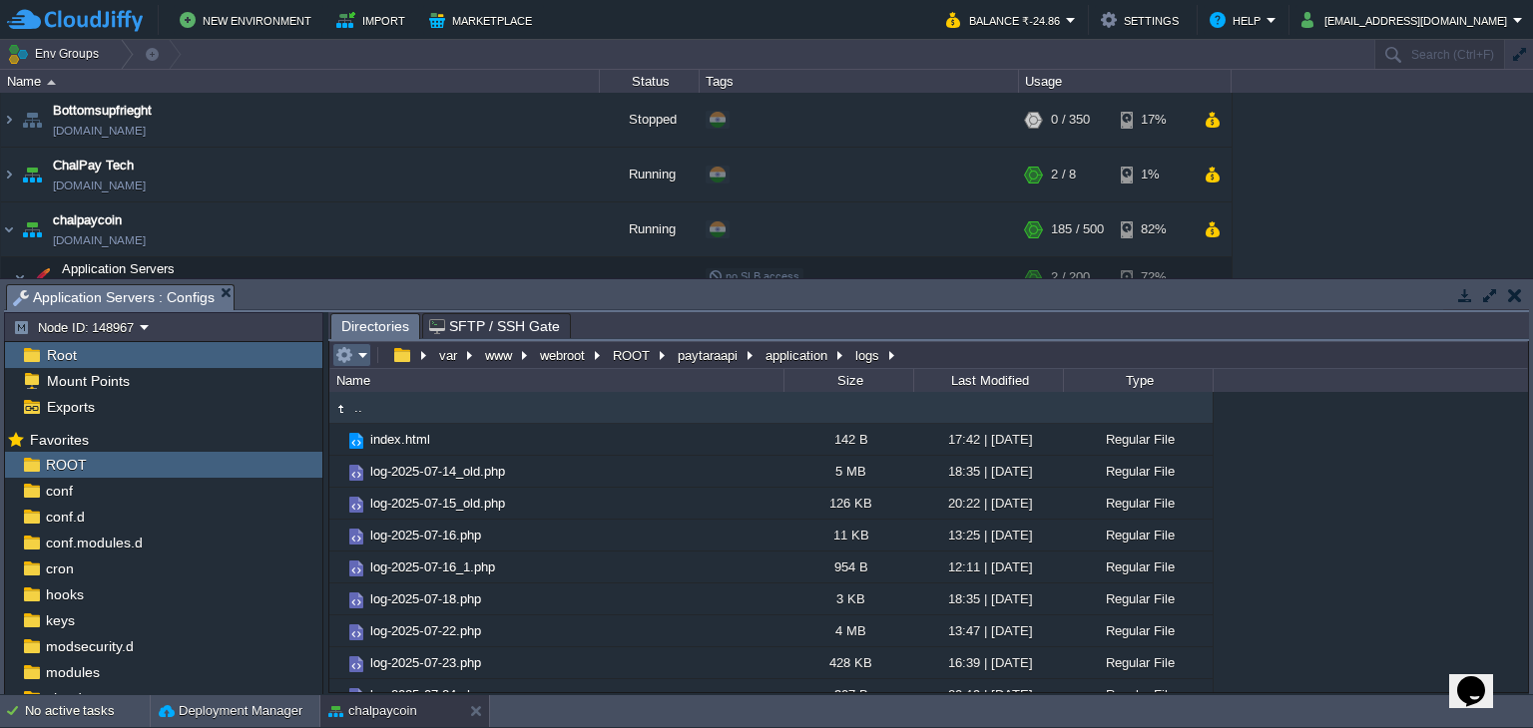
click at [358, 358] on em at bounding box center [351, 355] width 33 height 18
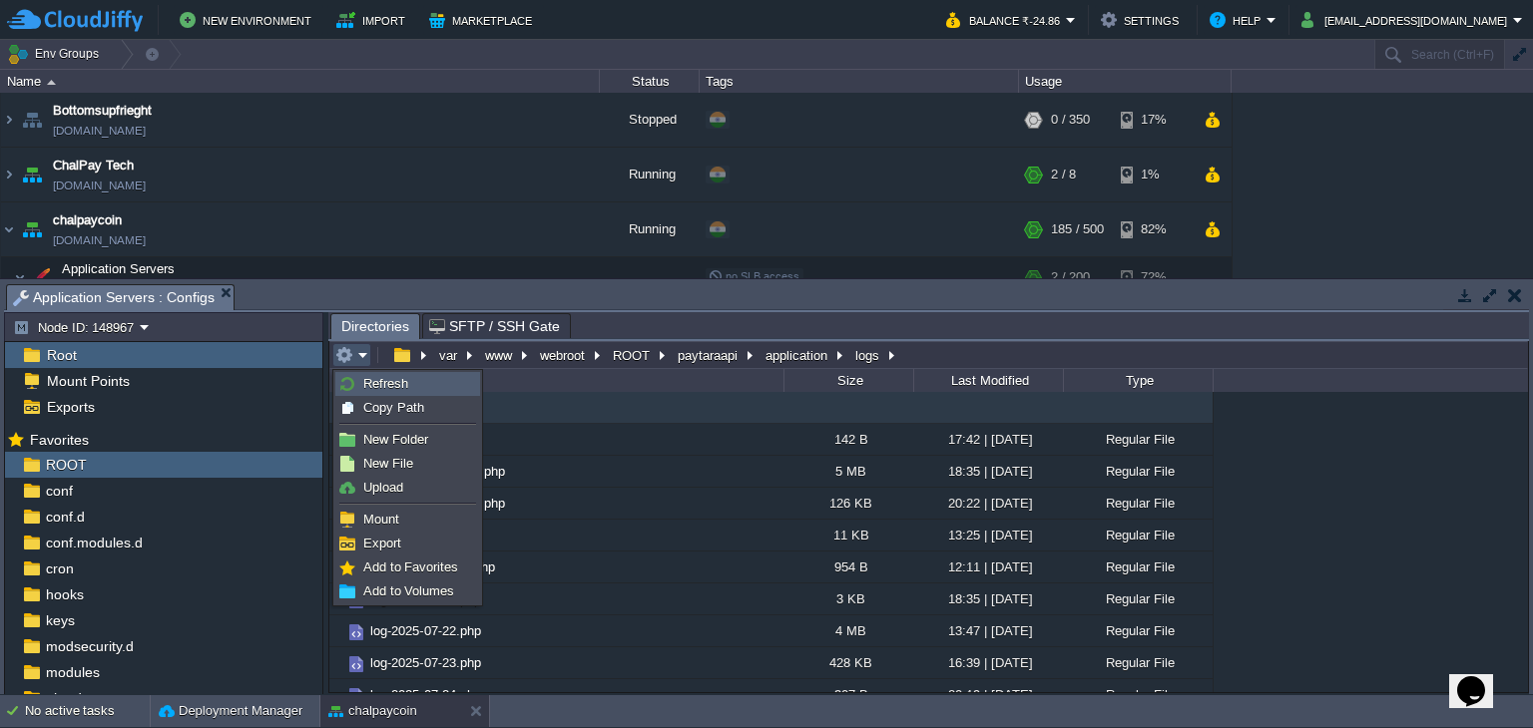
click at [364, 376] on span "Refresh" at bounding box center [385, 383] width 45 height 15
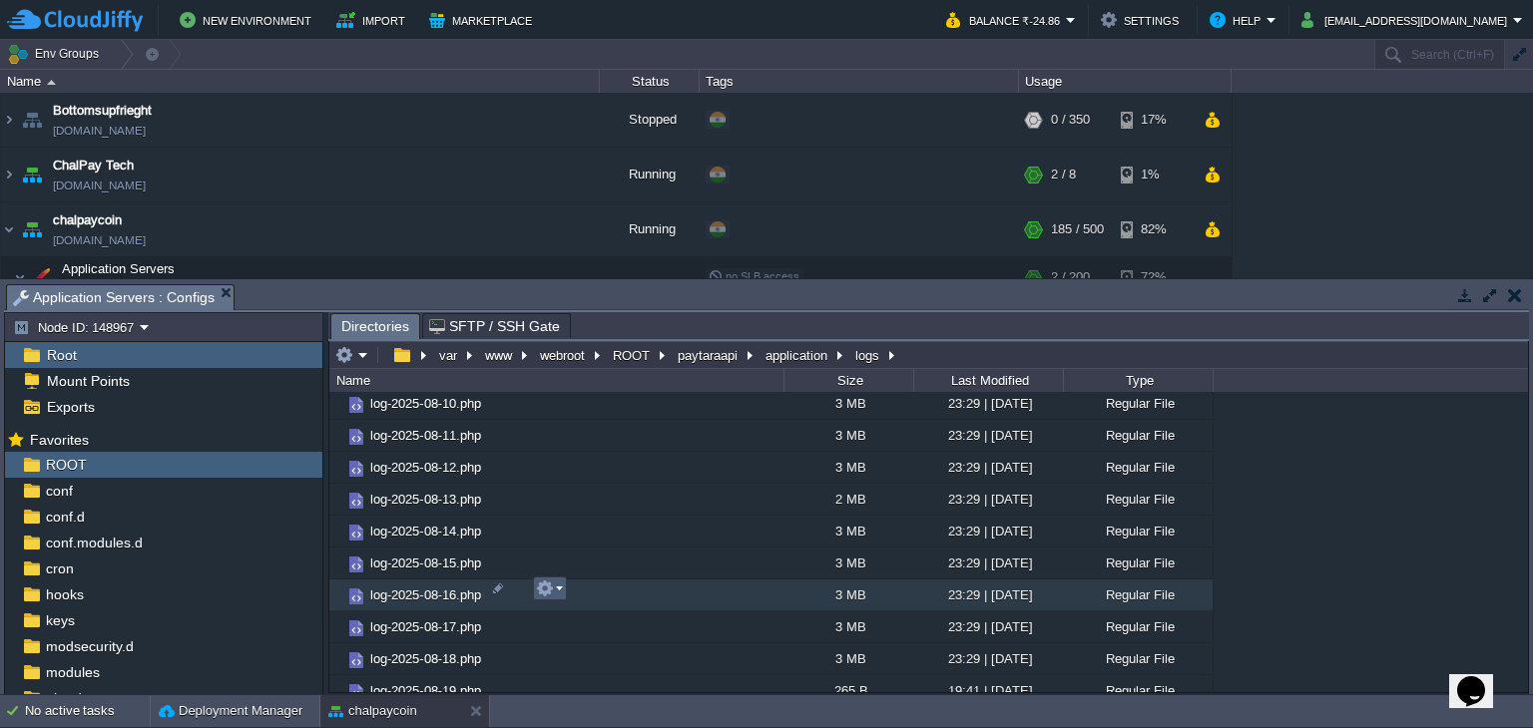
scroll to position [873, 0]
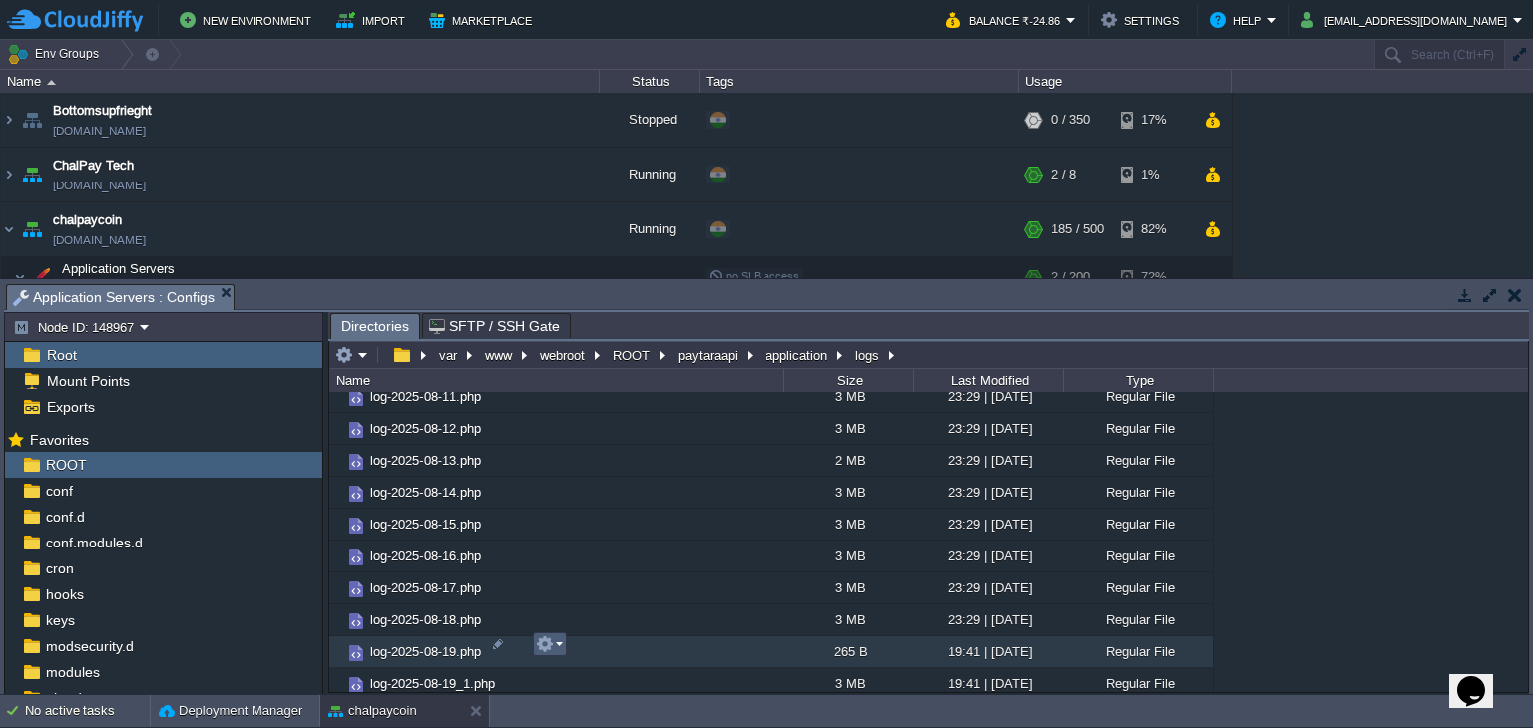
click at [547, 649] on button "button" at bounding box center [545, 645] width 18 height 18
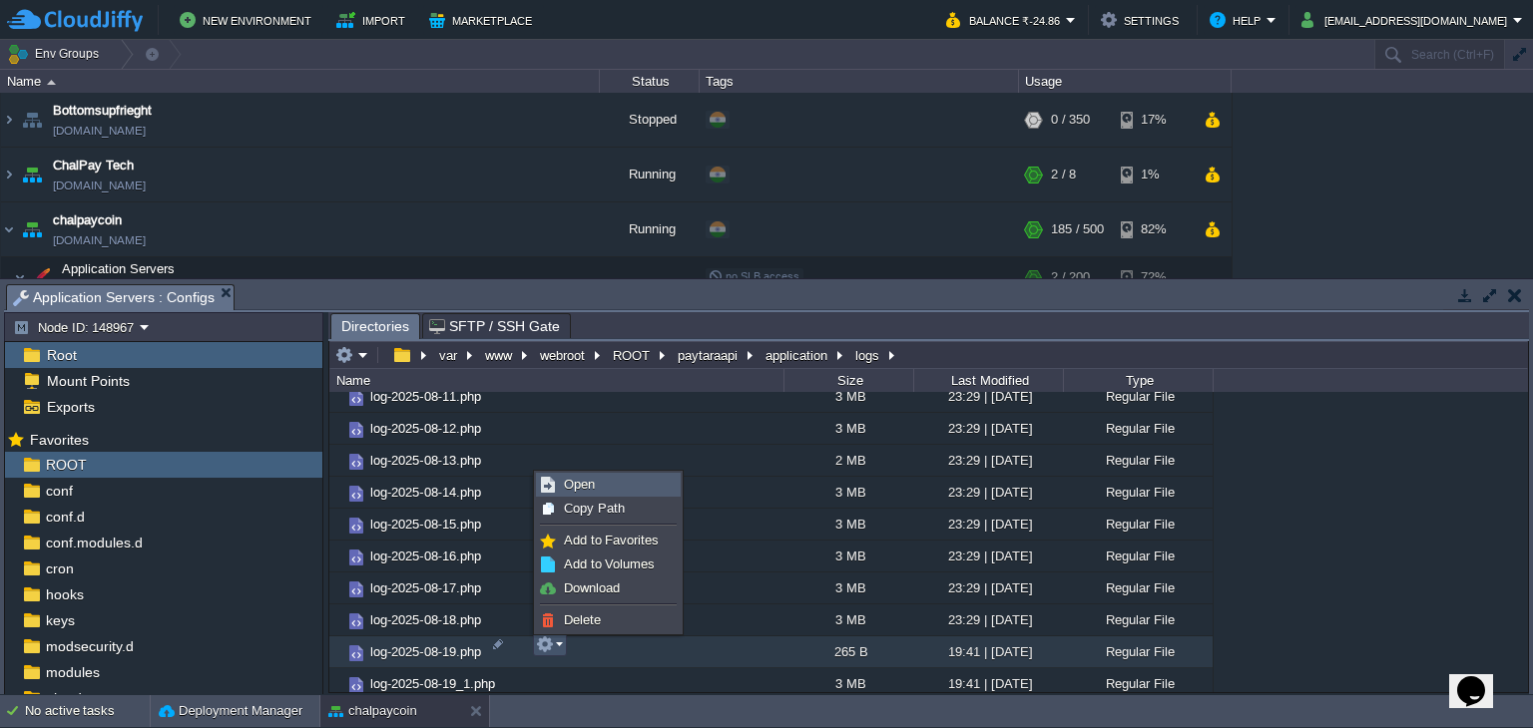
click at [580, 485] on span "Open" at bounding box center [579, 484] width 31 height 15
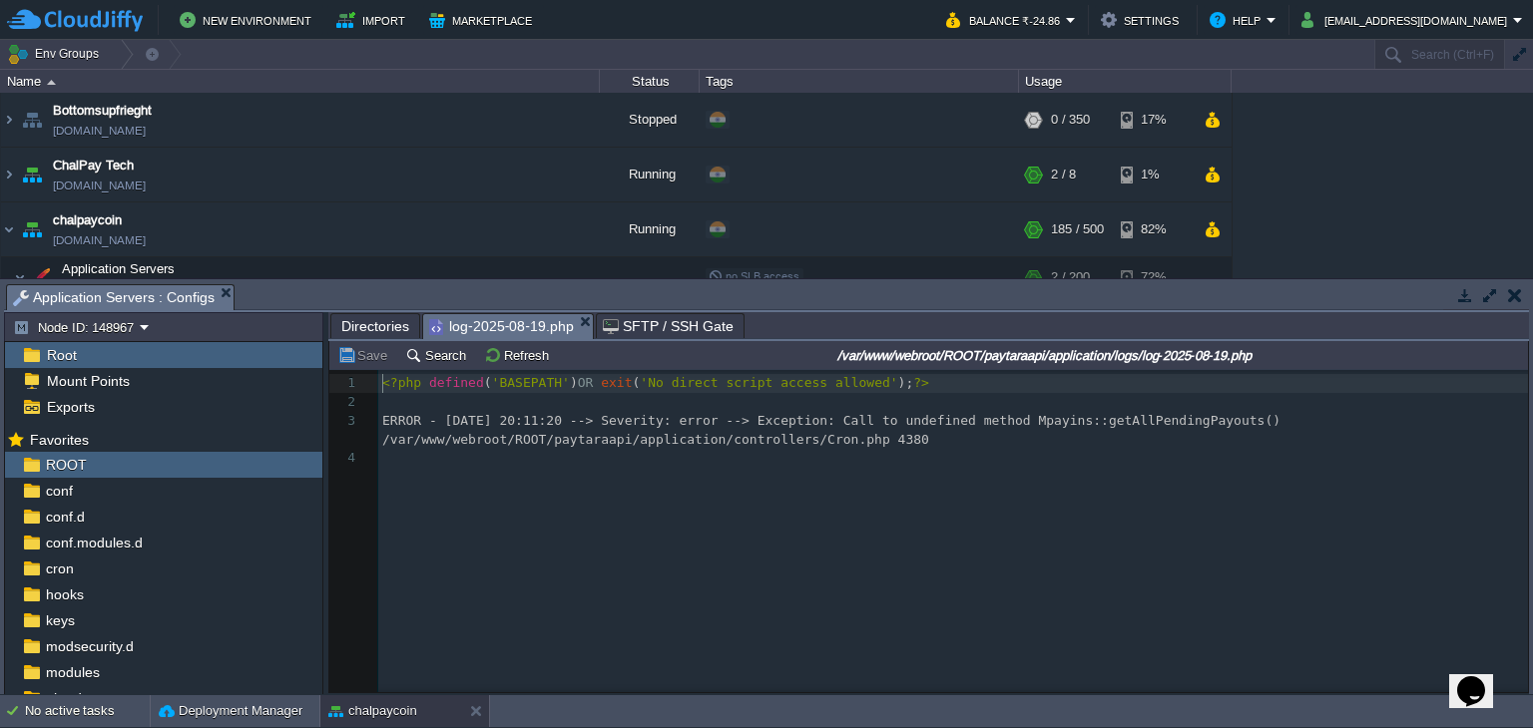
scroll to position [6, 0]
click at [1147, 421] on div "4 1 <?php defined ( 'BASEPATH' ) OR exit ( 'No direct script access allowed' );…" at bounding box center [956, 421] width 1156 height 94
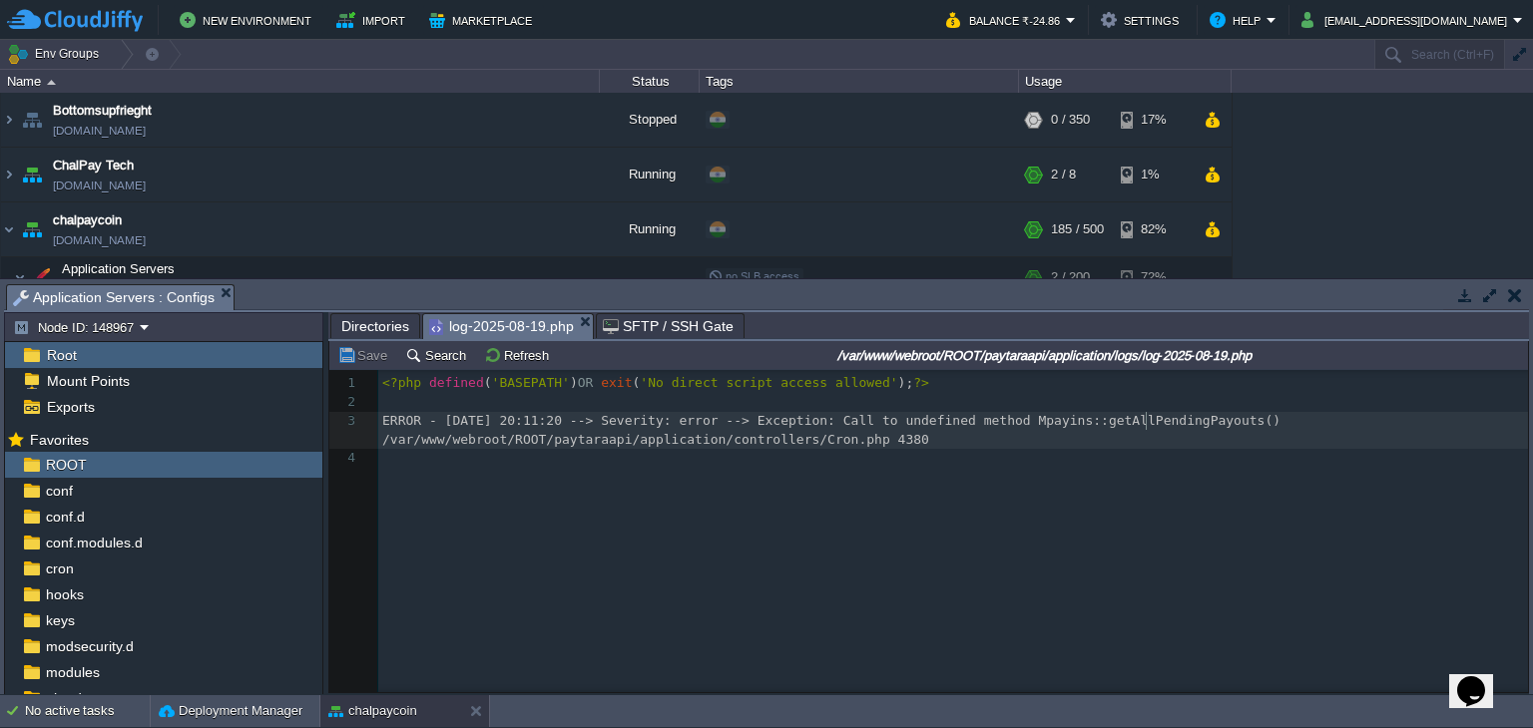
type textarea "getAllPendingPayouts"
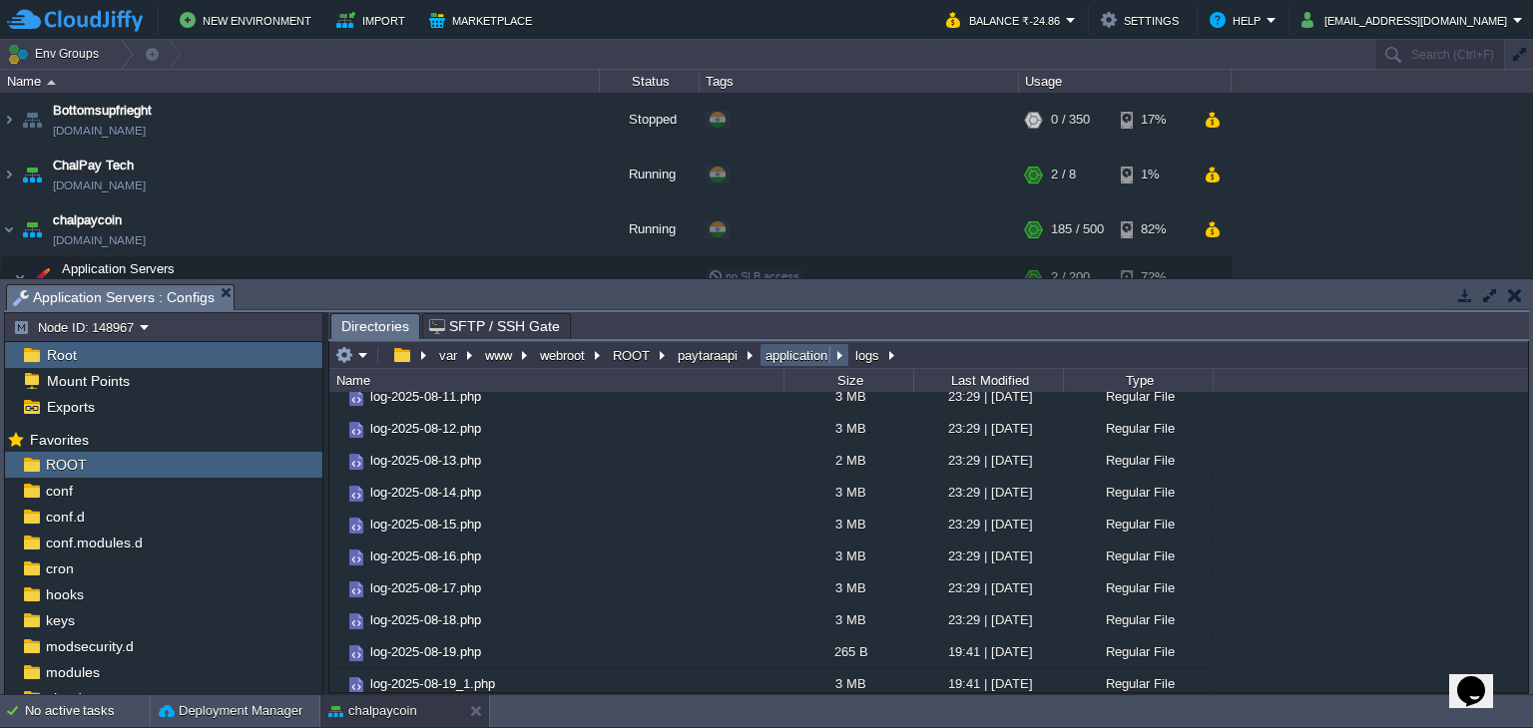
click at [778, 354] on button "application" at bounding box center [797, 355] width 70 height 18
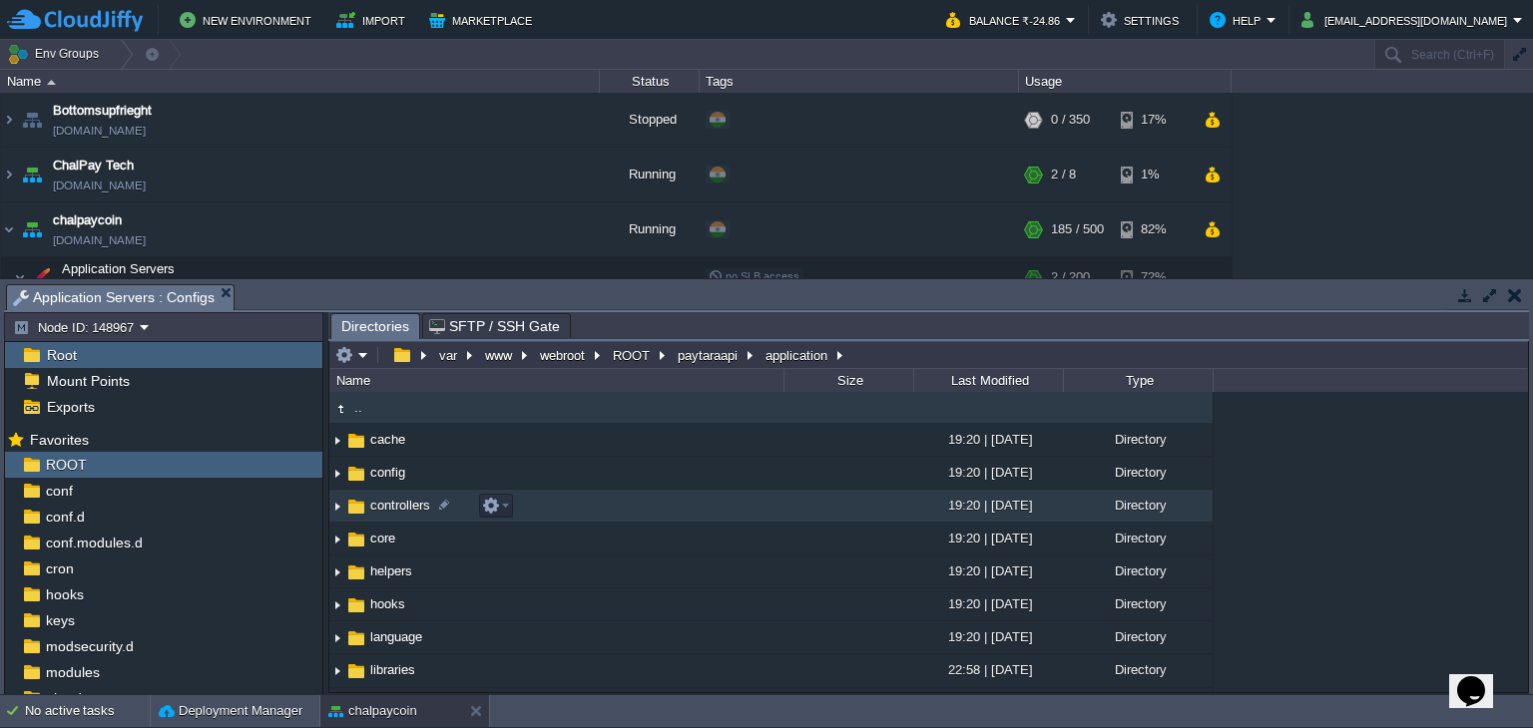
click at [392, 516] on td "controllers" at bounding box center [556, 506] width 454 height 33
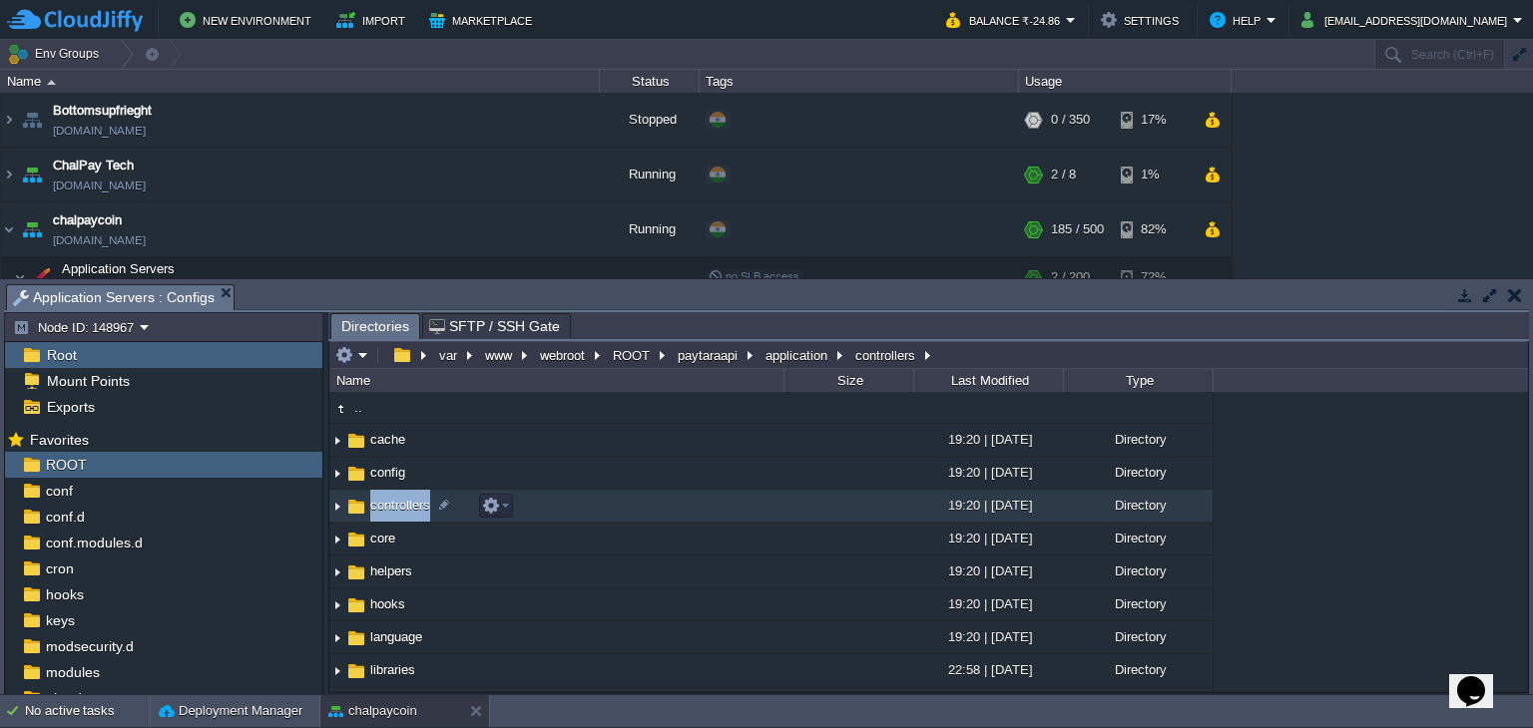
click at [392, 516] on td "controllers" at bounding box center [556, 506] width 454 height 33
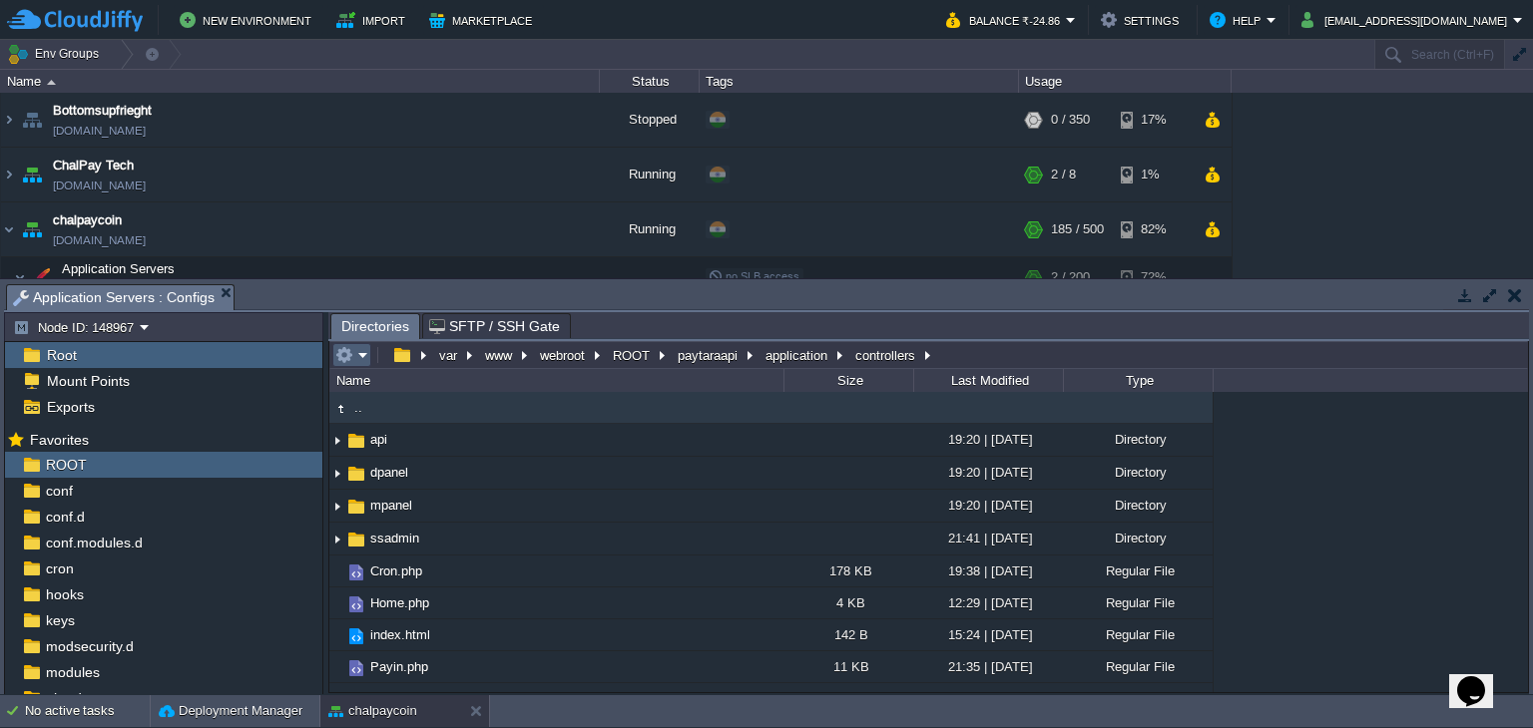
click at [364, 350] on em at bounding box center [351, 355] width 33 height 18
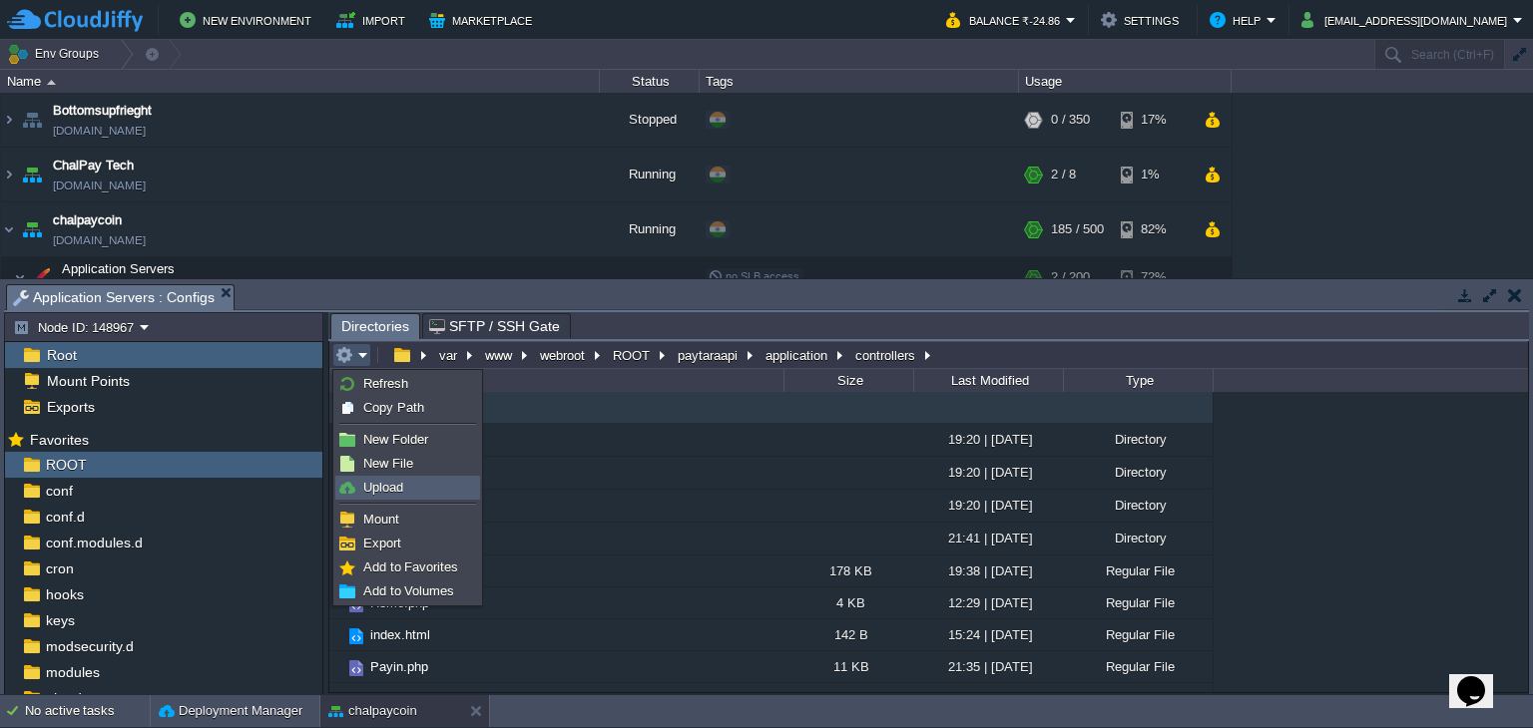
click at [443, 491] on link "Upload" at bounding box center [407, 488] width 143 height 22
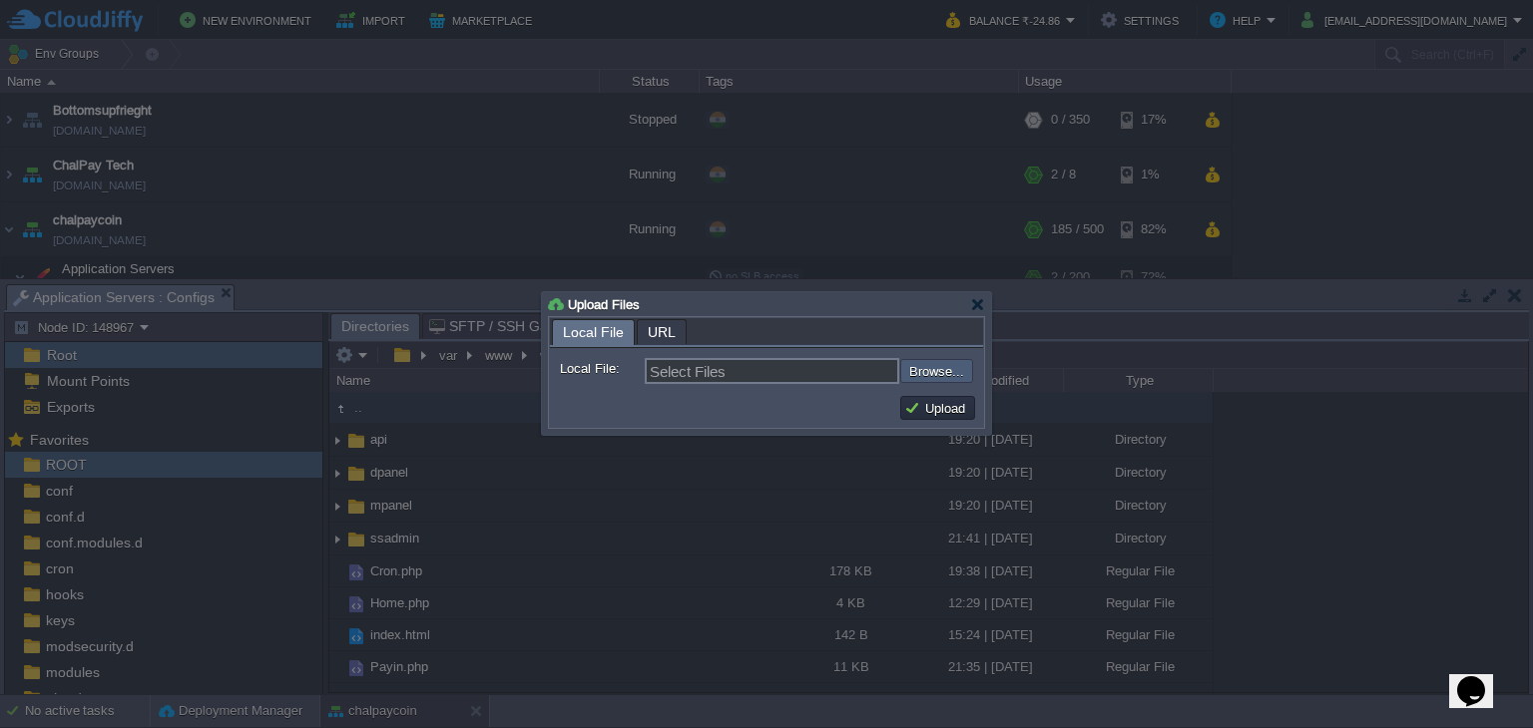
click at [930, 369] on input "file" at bounding box center [847, 371] width 252 height 24
type input "C:\fakepath\Cron.php"
type input "Cron.php"
click at [951, 406] on button "Upload" at bounding box center [937, 408] width 67 height 18
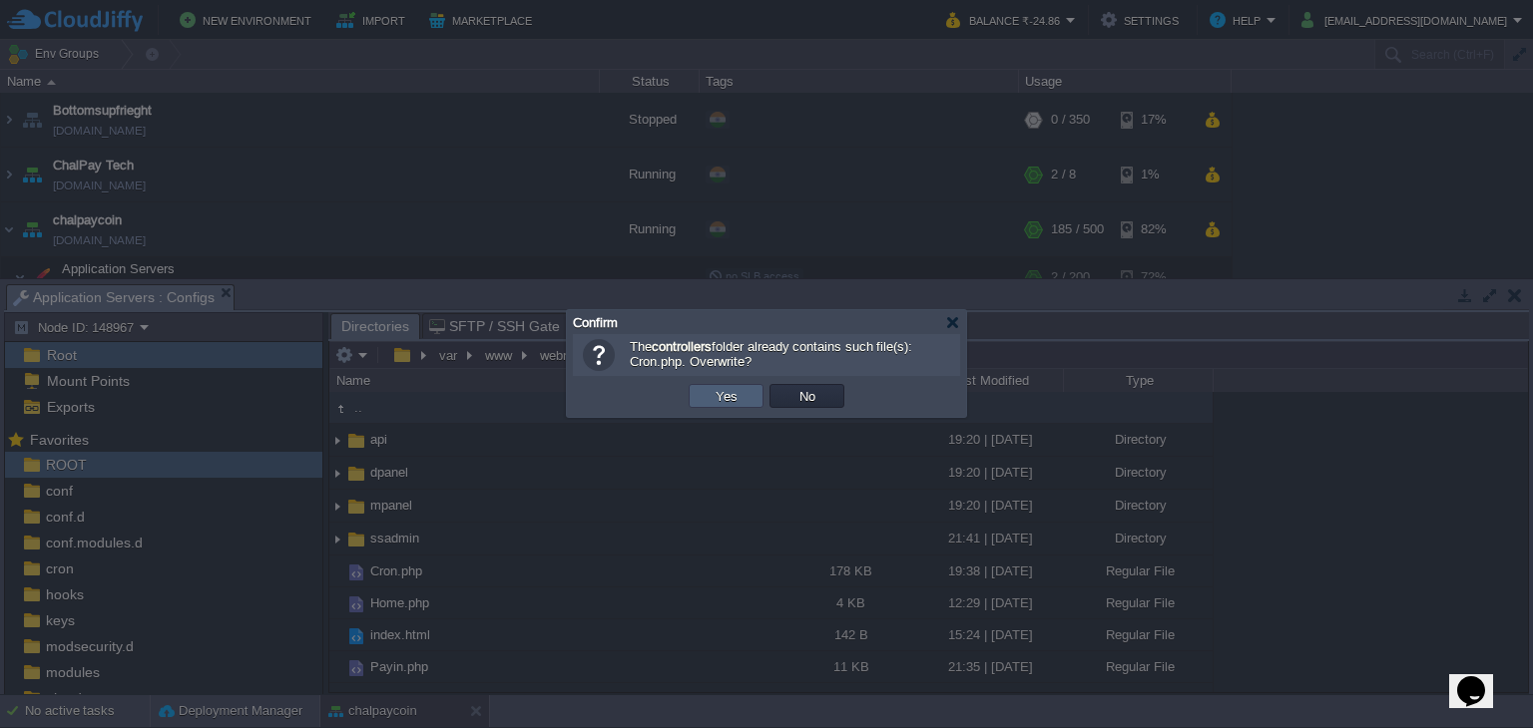
click at [735, 395] on button "Yes" at bounding box center [727, 396] width 34 height 18
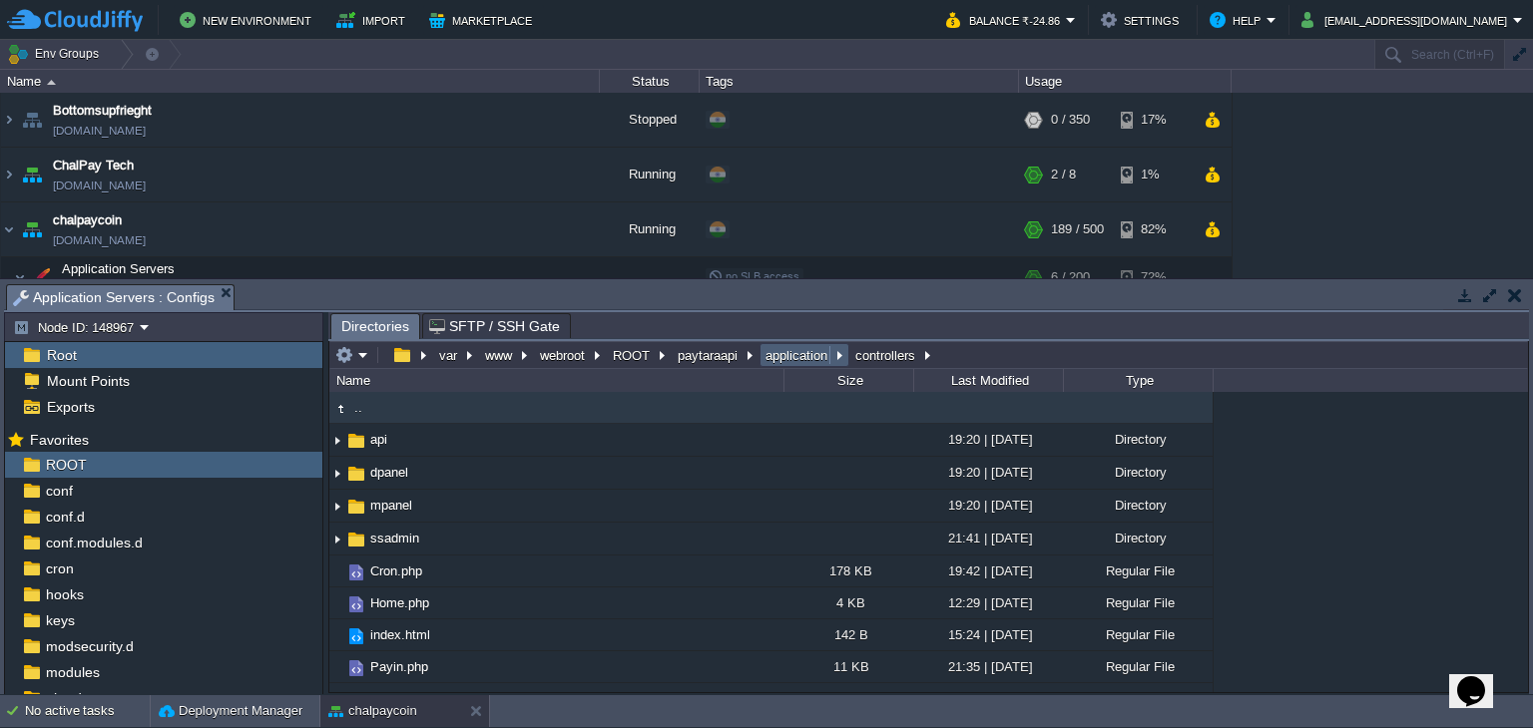
click at [805, 357] on button "application" at bounding box center [797, 355] width 70 height 18
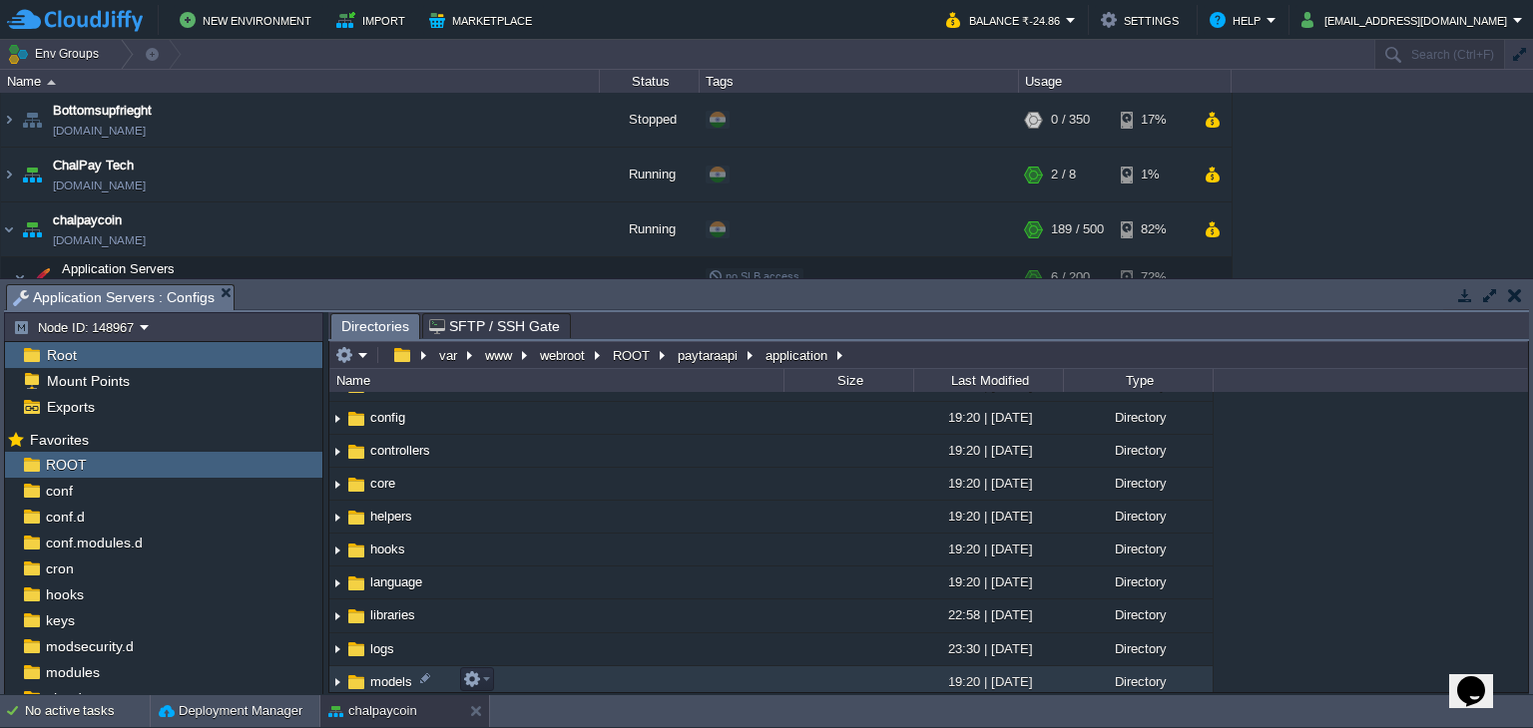
scroll to position [100, 0]
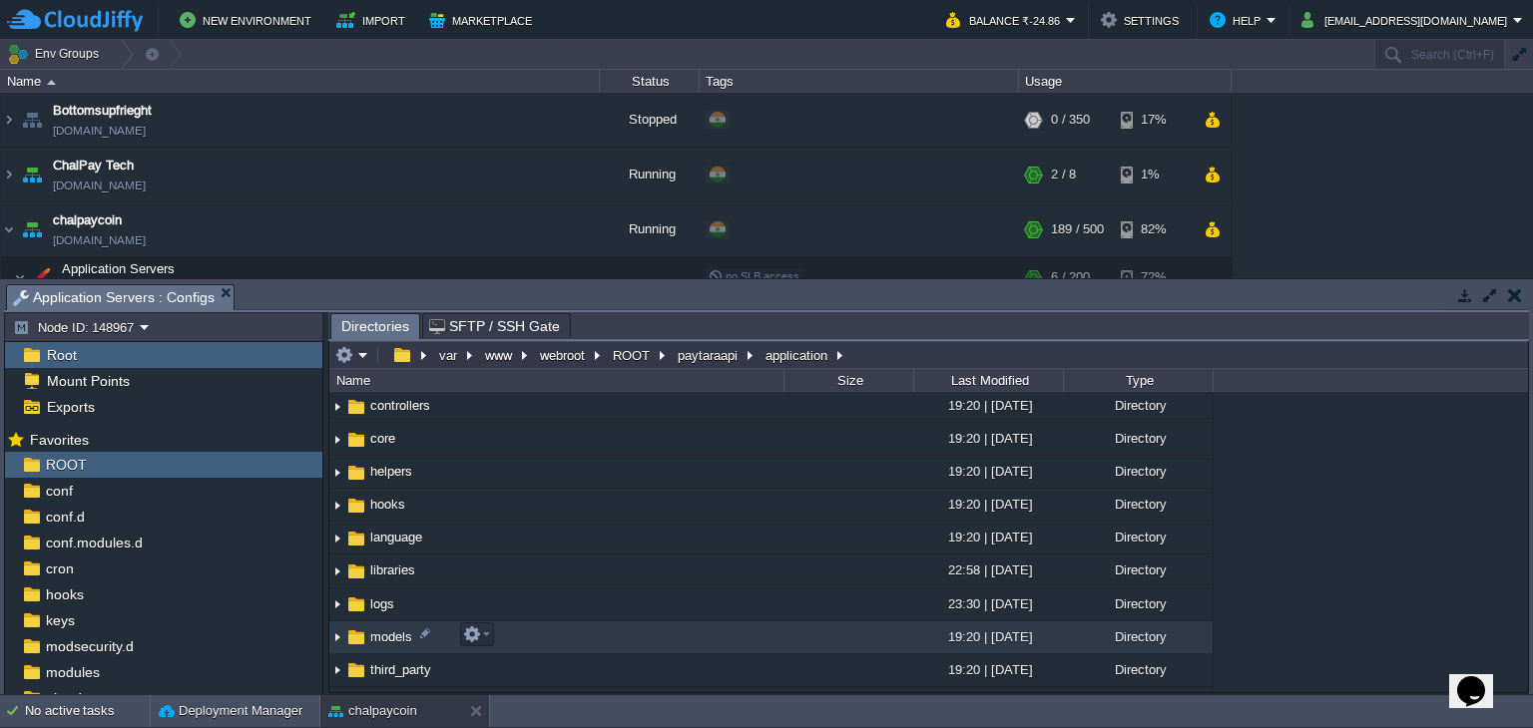
click at [399, 629] on span "models" at bounding box center [391, 637] width 48 height 17
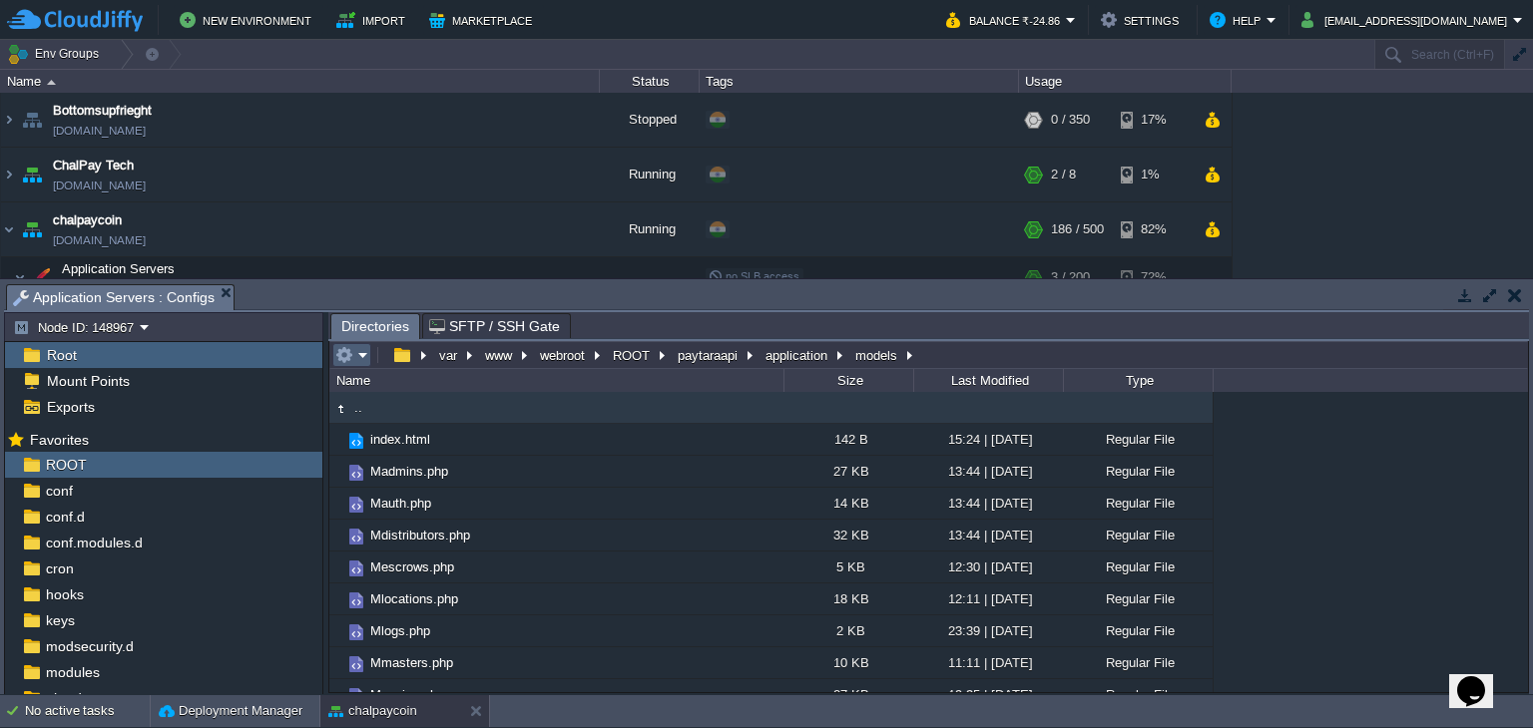
click at [352, 356] on em at bounding box center [351, 355] width 33 height 18
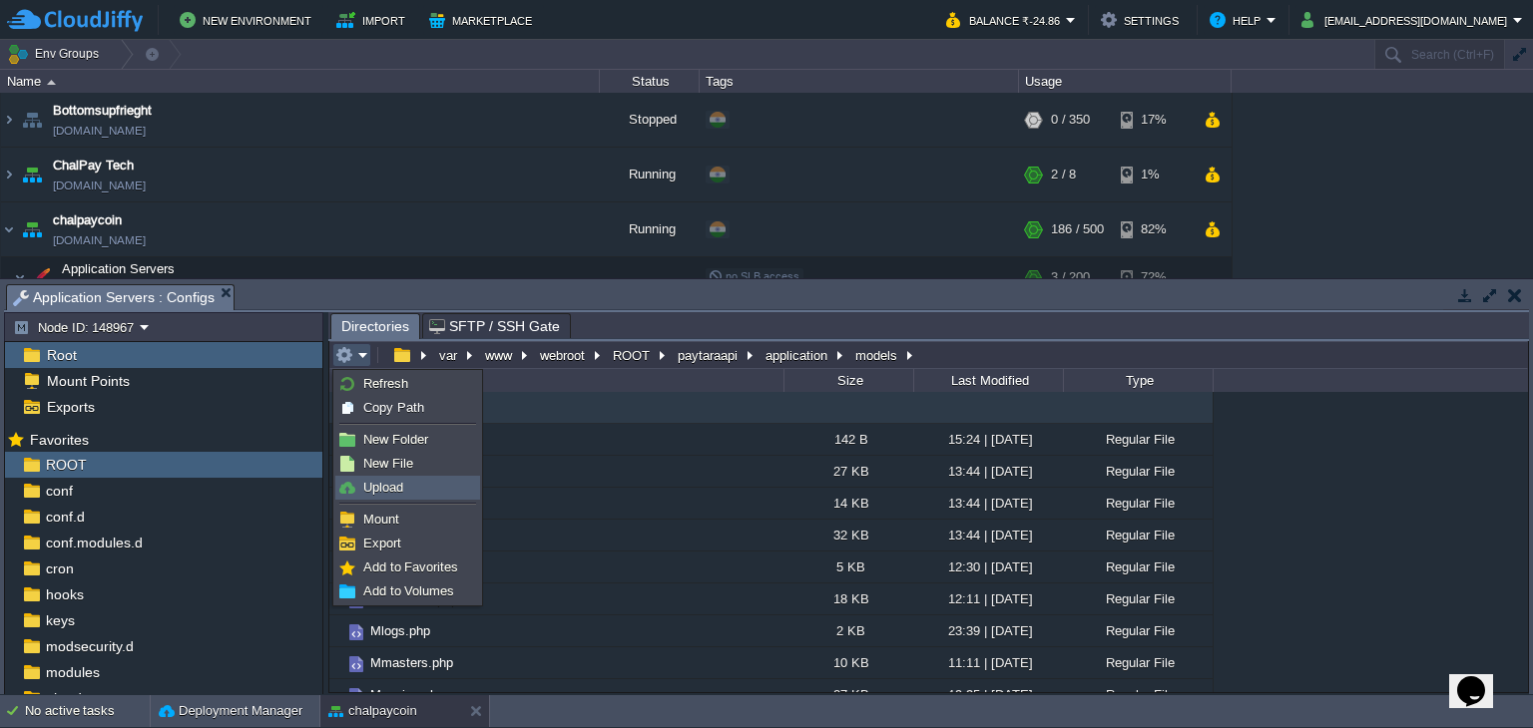
click at [395, 496] on link "Upload" at bounding box center [407, 488] width 143 height 22
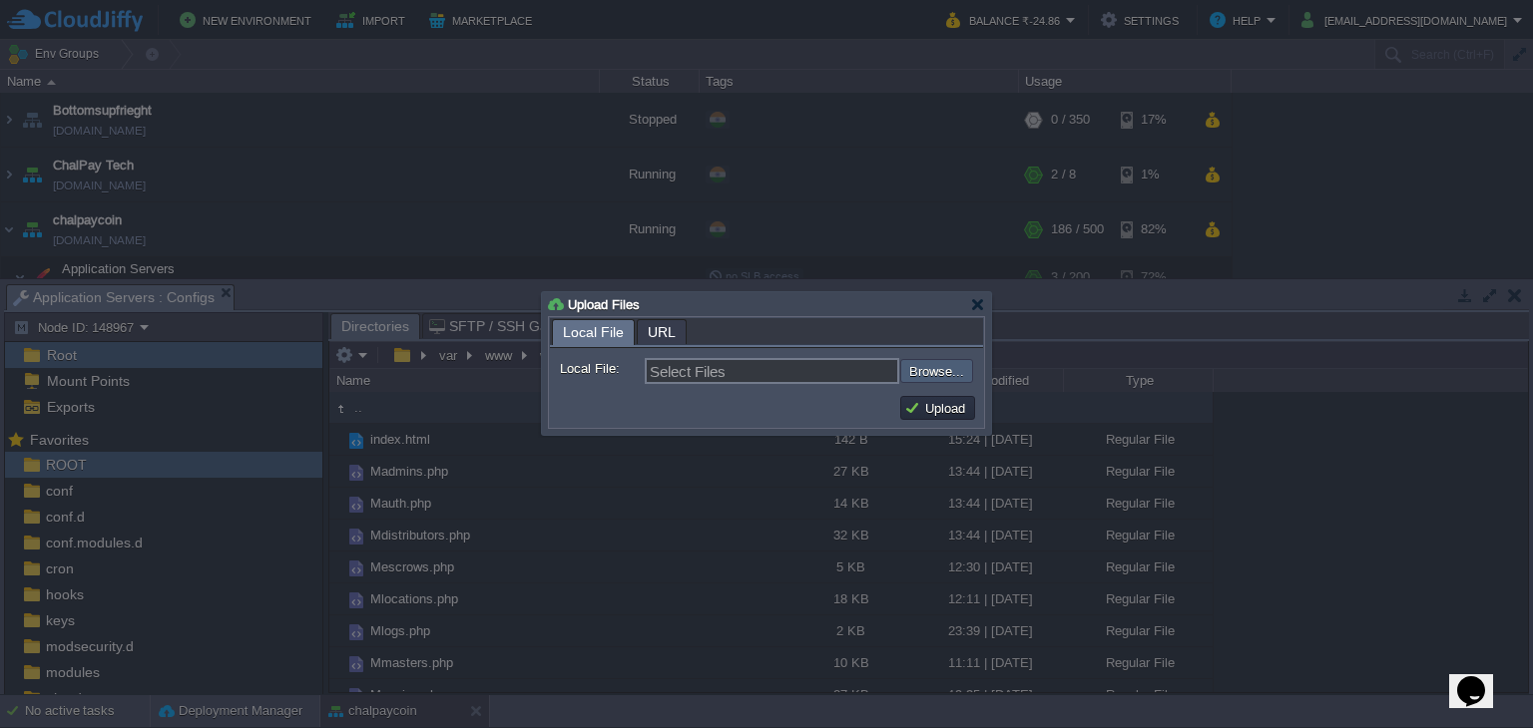
click at [952, 368] on input "file" at bounding box center [847, 371] width 252 height 24
type input "C:\fakepath\Mpayins.php"
type input "Mpayins.php"
click at [951, 406] on button "Upload" at bounding box center [937, 408] width 67 height 18
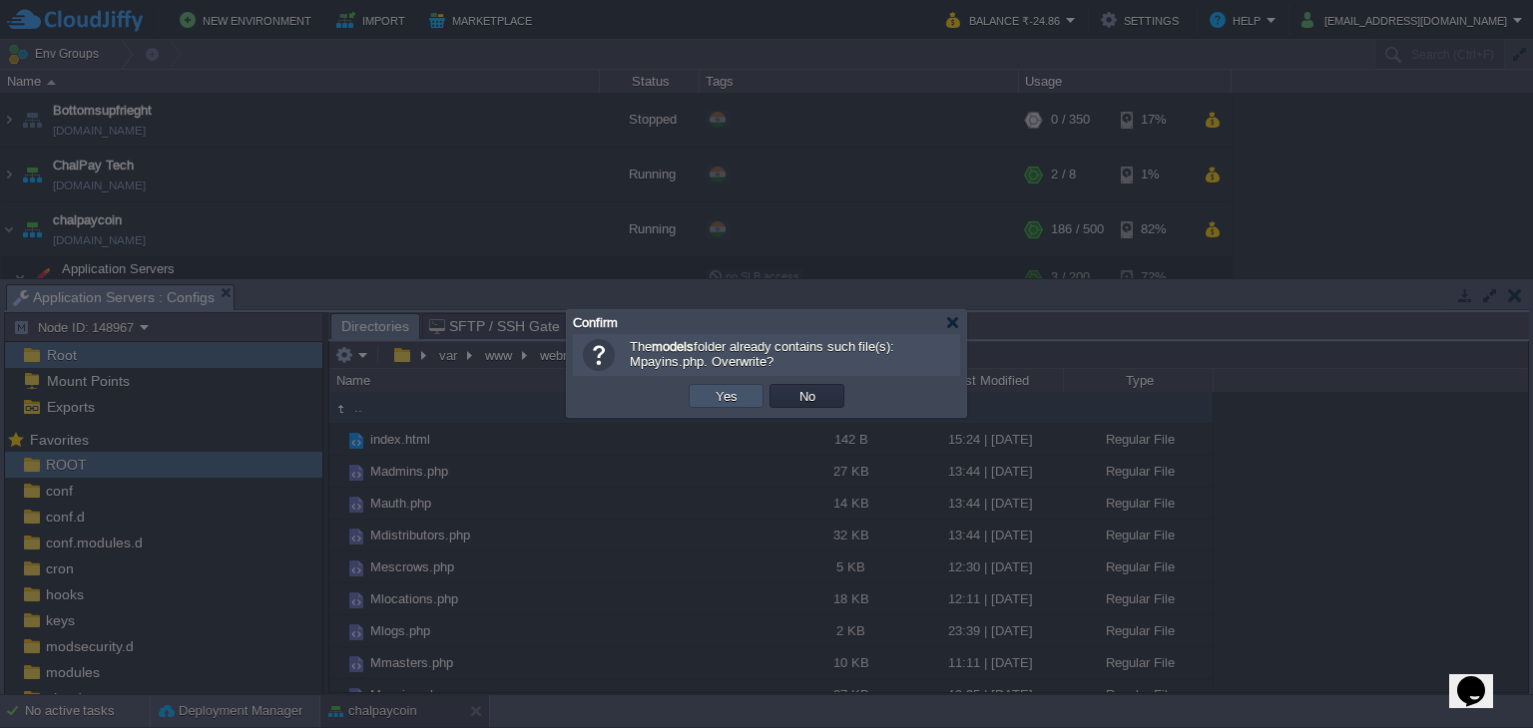
click at [736, 399] on button "Yes" at bounding box center [727, 396] width 34 height 18
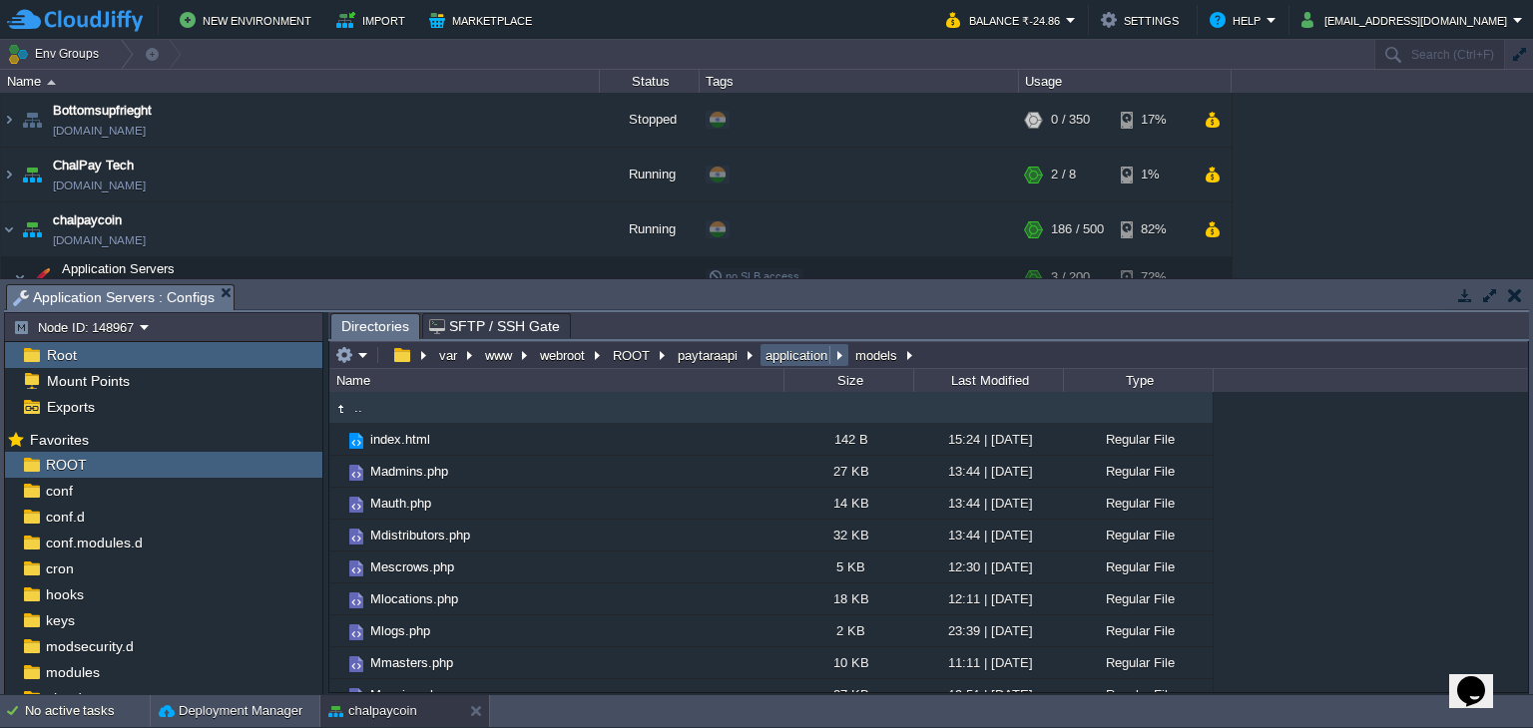
click at [778, 360] on button "application" at bounding box center [797, 355] width 70 height 18
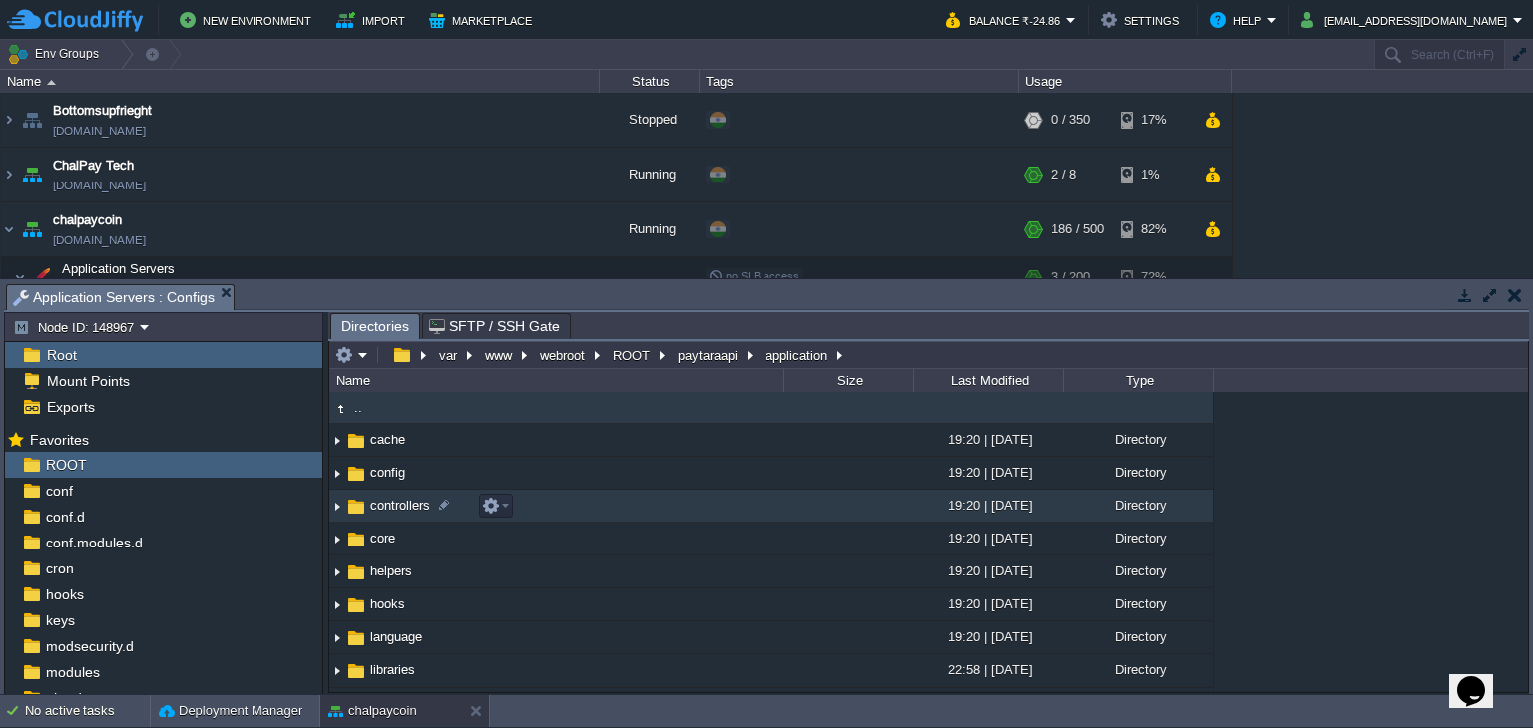
click at [406, 508] on span "controllers" at bounding box center [400, 505] width 66 height 17
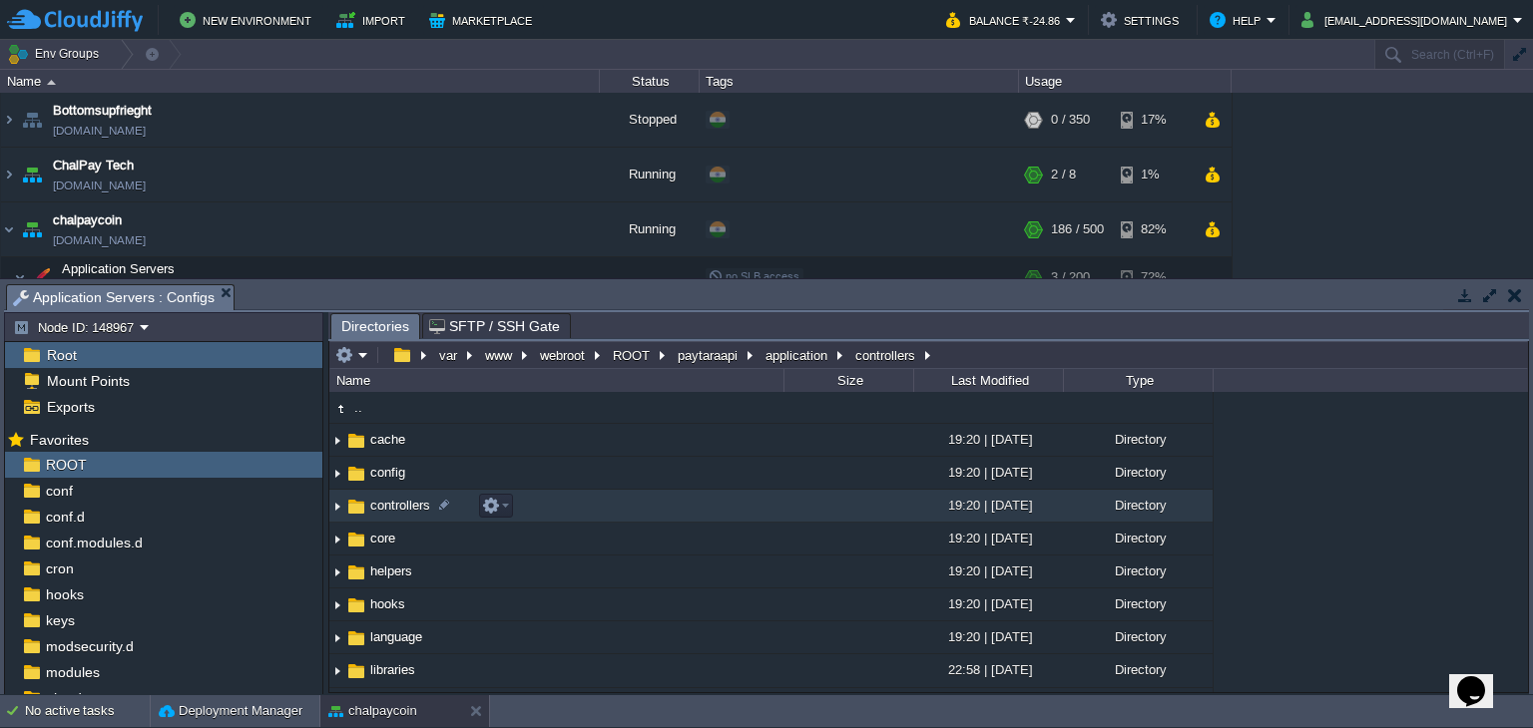
click at [406, 508] on span "controllers" at bounding box center [400, 505] width 66 height 17
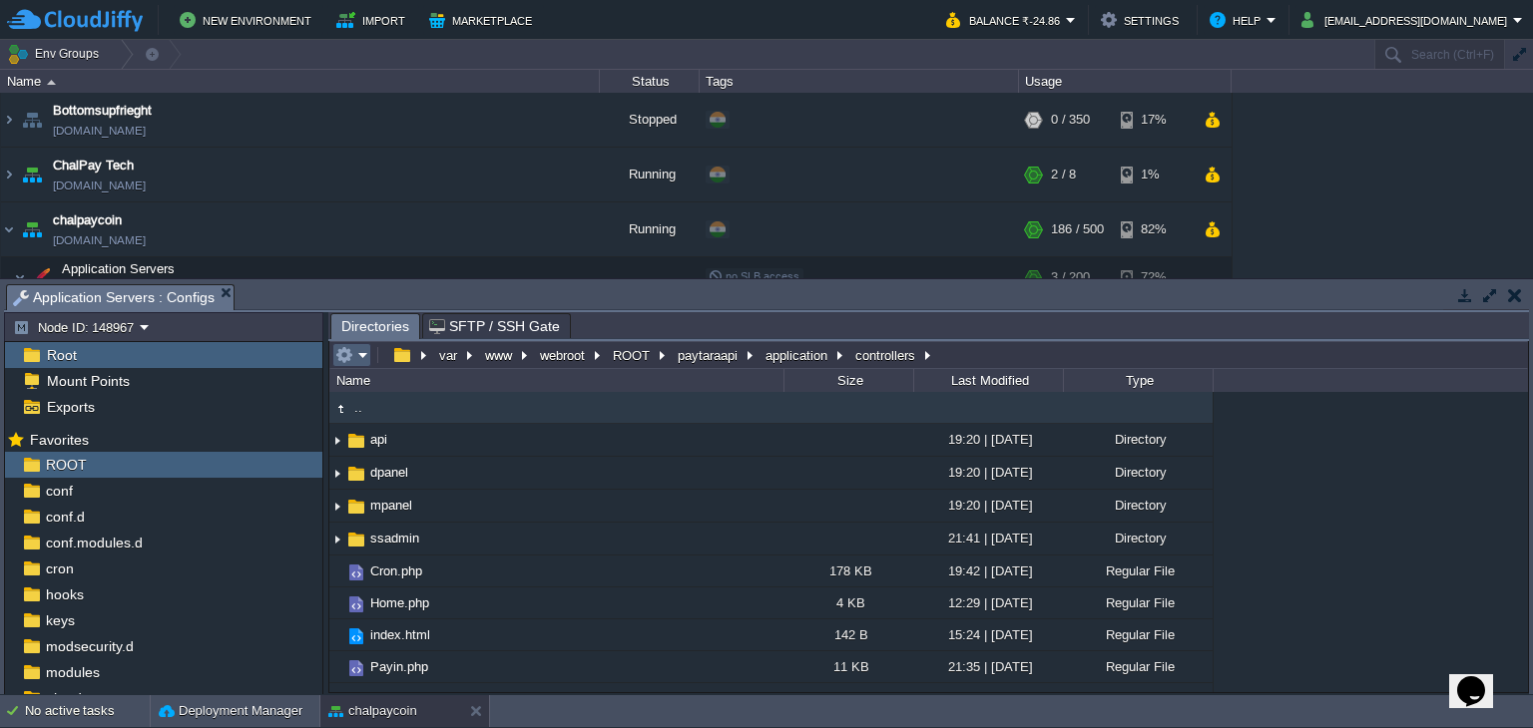
click at [362, 357] on em at bounding box center [351, 355] width 33 height 18
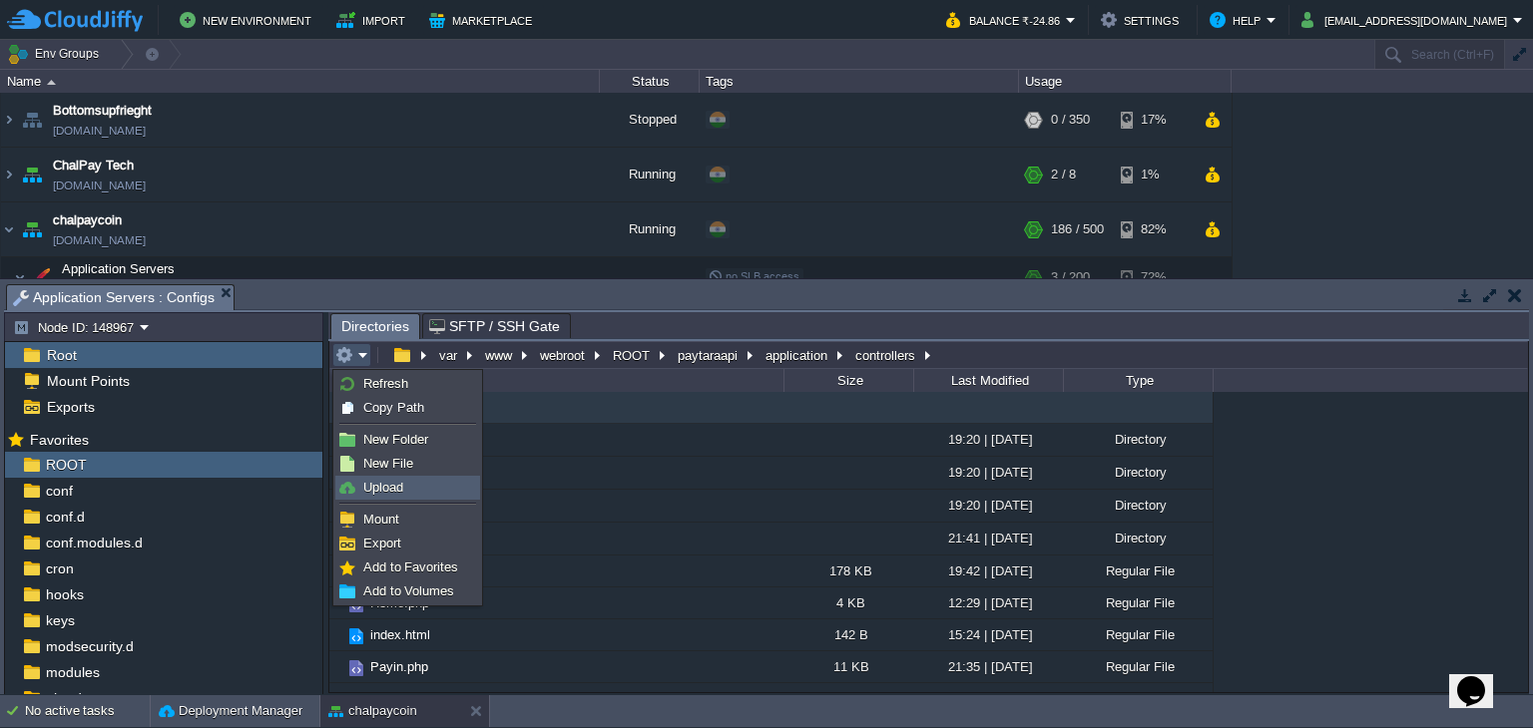
click at [404, 486] on link "Upload" at bounding box center [407, 488] width 143 height 22
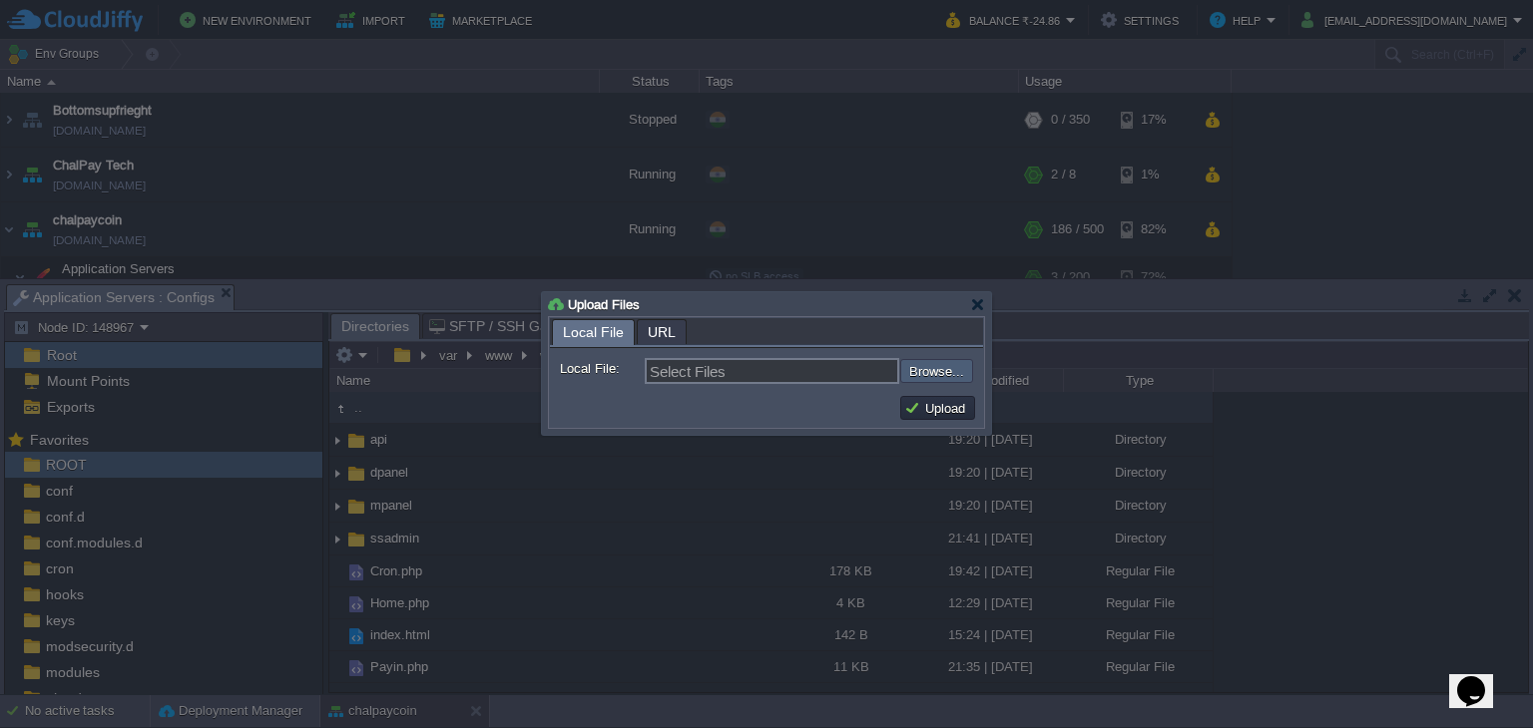
click at [954, 376] on input "file" at bounding box center [847, 371] width 252 height 24
type input "C:\fakepath\Cron.php"
type input "Cron.php"
click at [978, 304] on div at bounding box center [977, 304] width 15 height 15
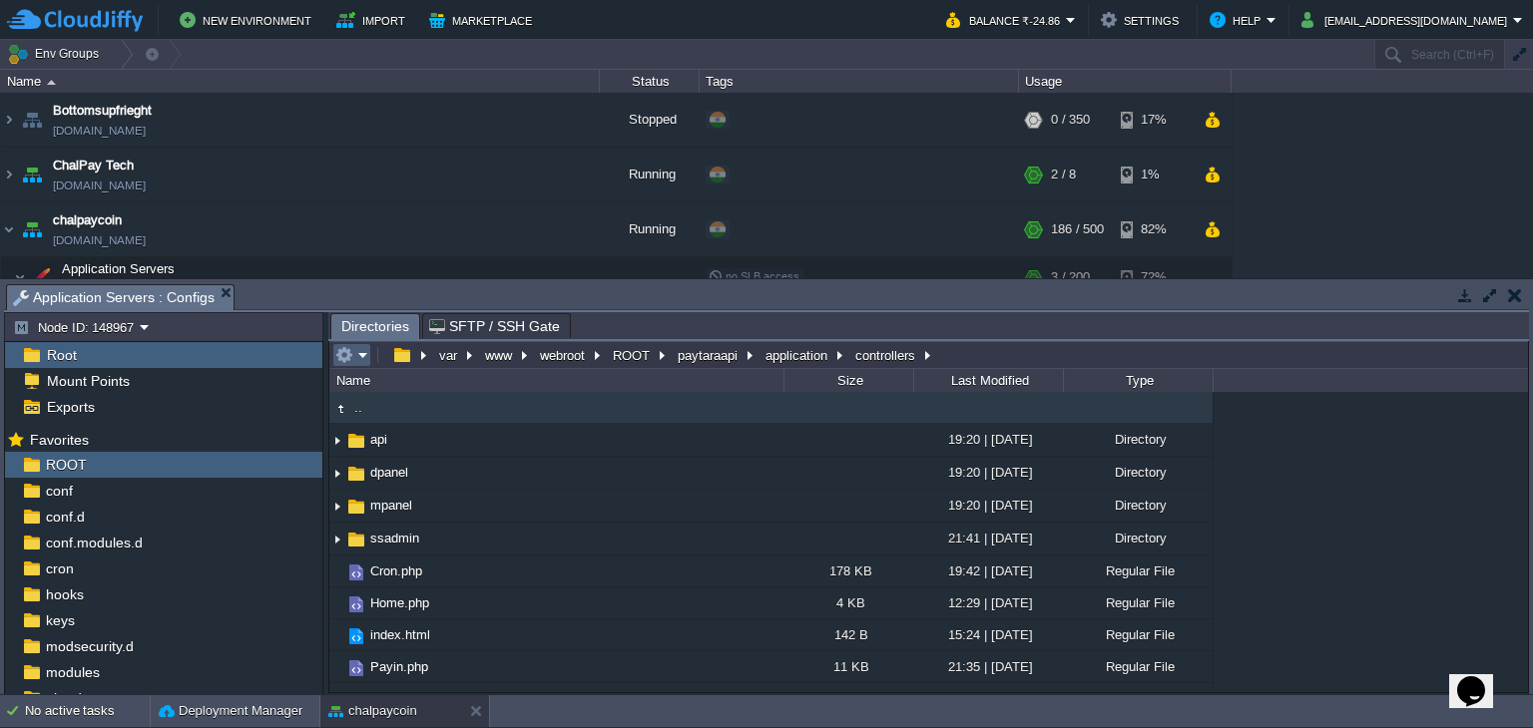
click at [359, 356] on em at bounding box center [351, 355] width 33 height 18
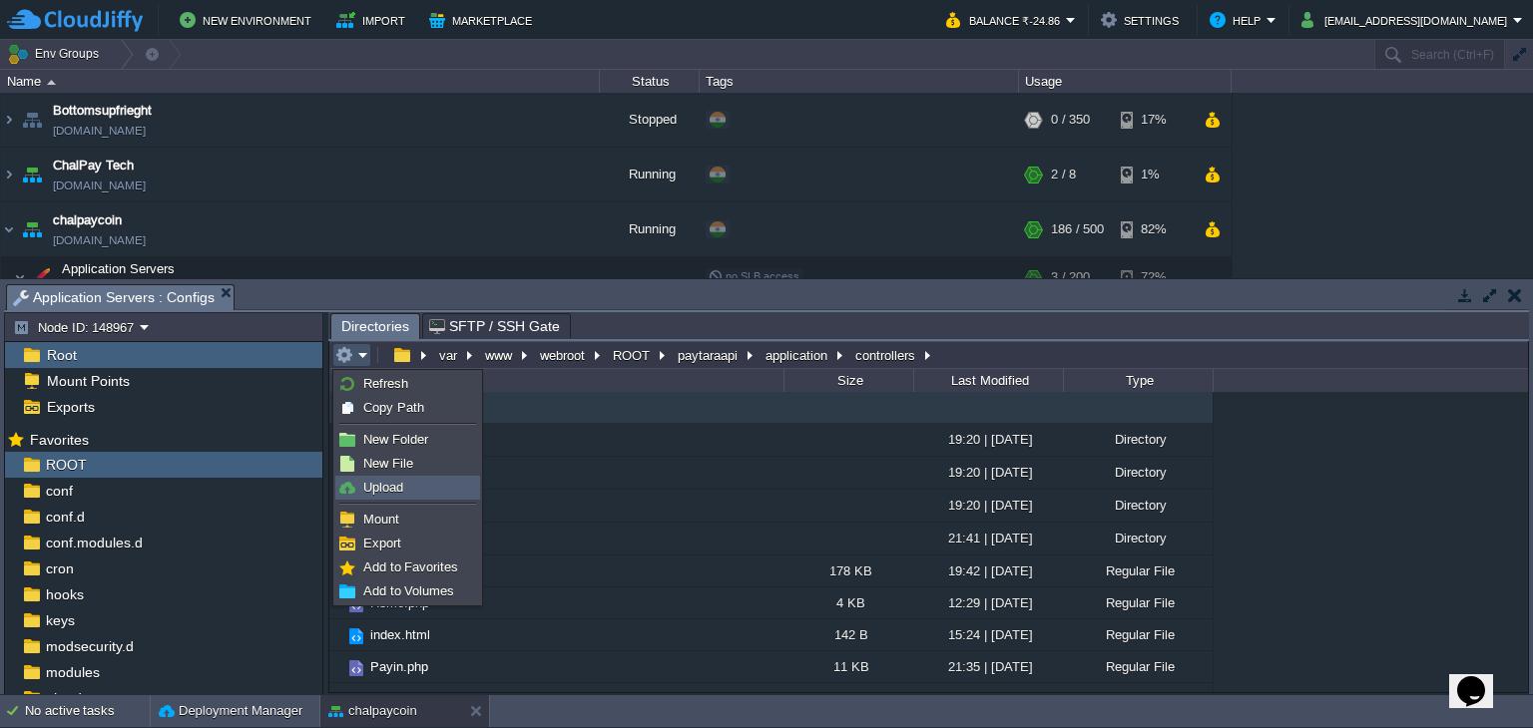
click at [386, 491] on span "Upload" at bounding box center [383, 487] width 40 height 15
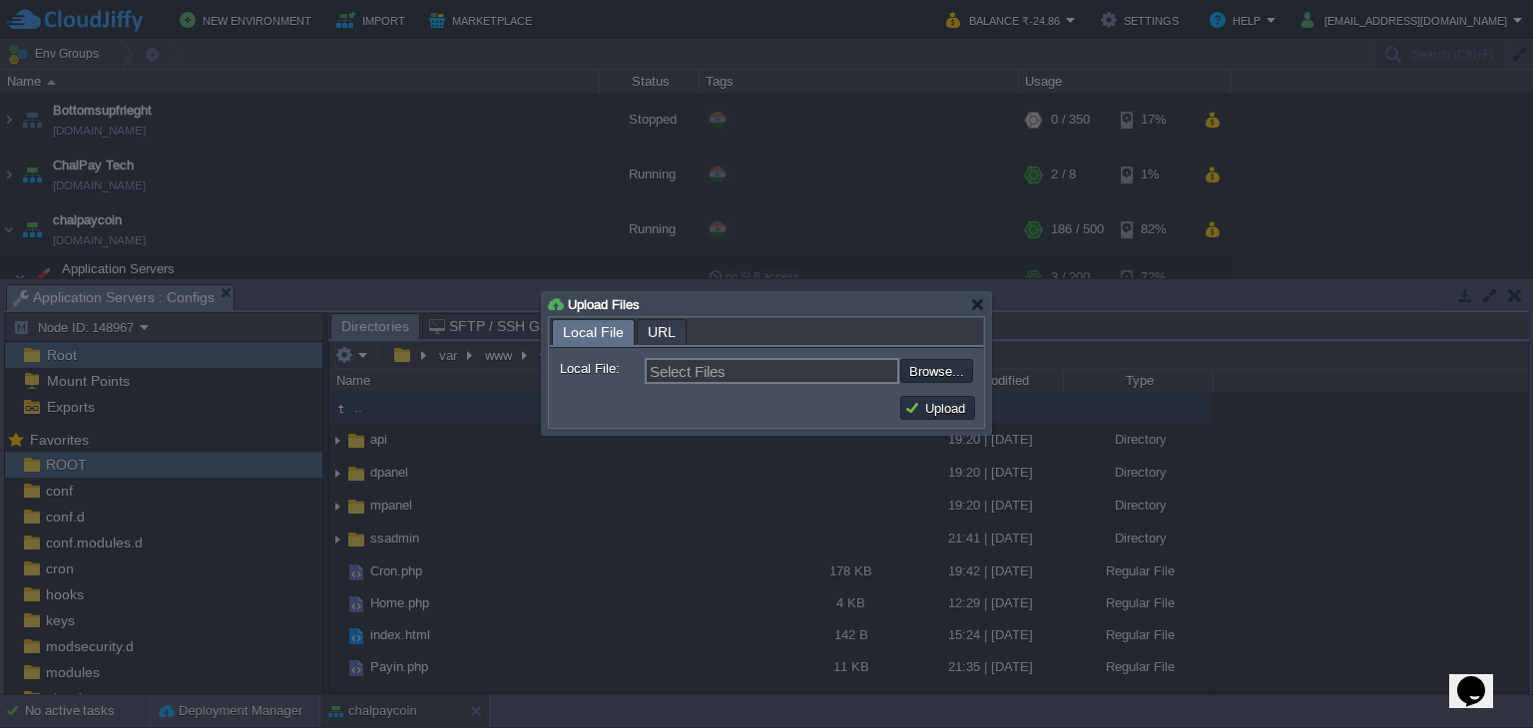
click at [938, 375] on input "file" at bounding box center [847, 371] width 252 height 24
type input "C:\fakepath\Cron.php"
type input "Cron.php"
click at [941, 413] on button "Upload" at bounding box center [937, 408] width 67 height 18
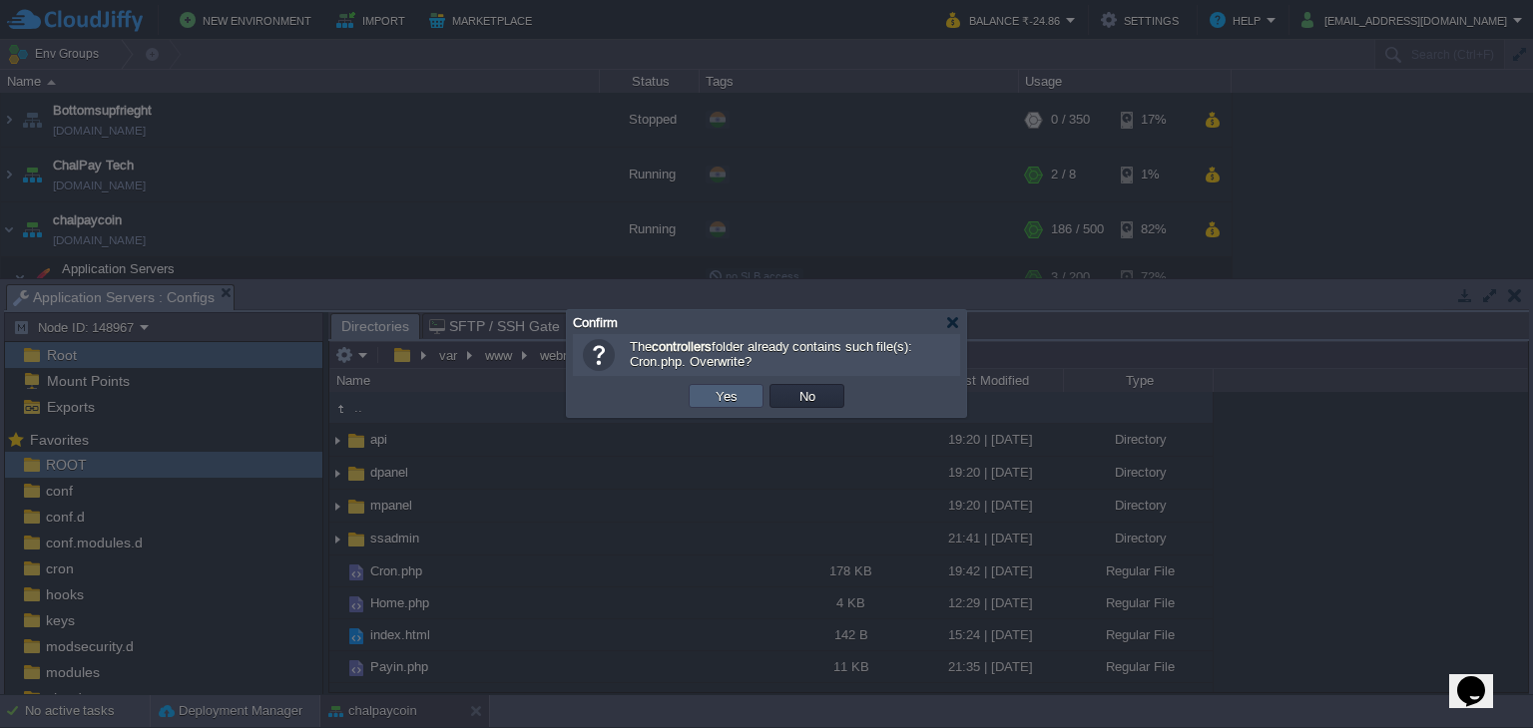
click at [729, 400] on button "Yes" at bounding box center [727, 396] width 34 height 18
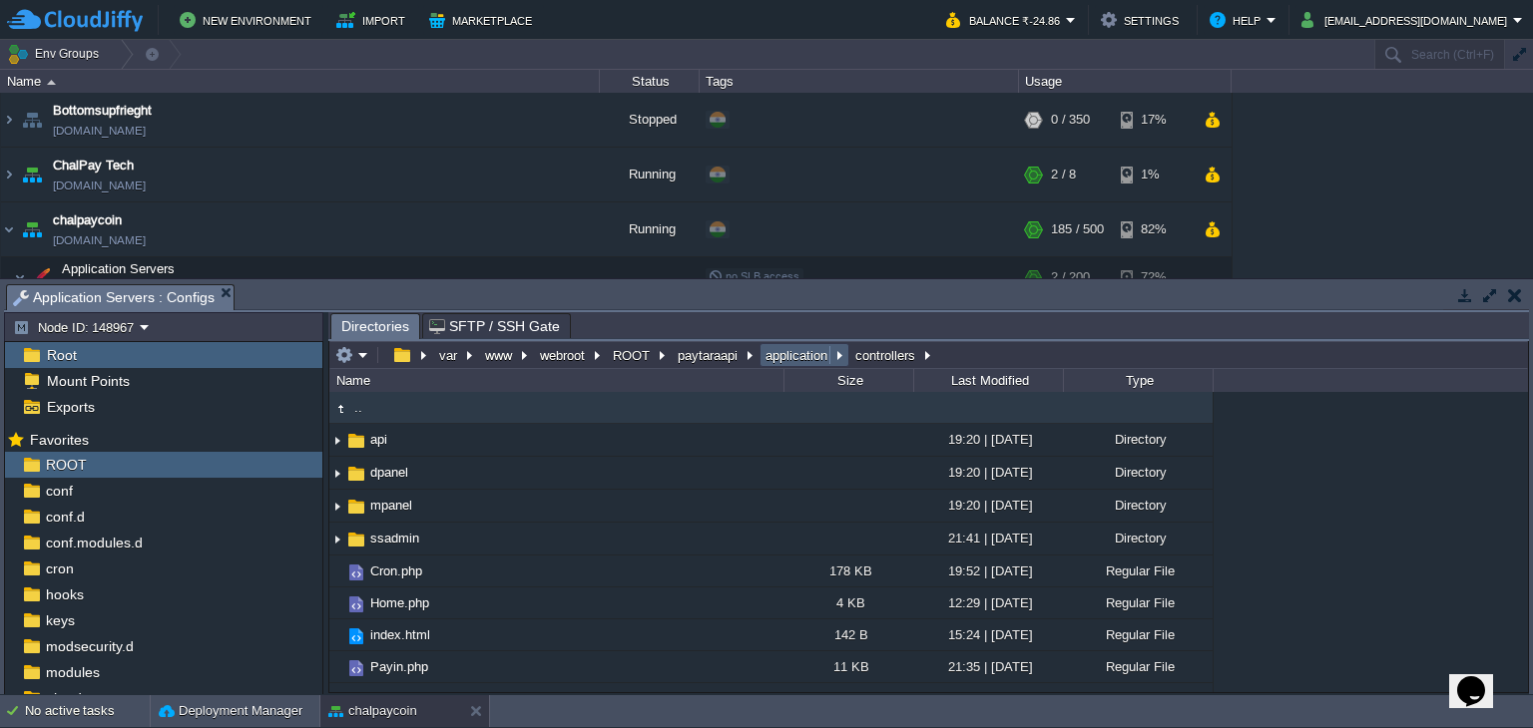
click at [797, 359] on button "application" at bounding box center [797, 355] width 70 height 18
